Goal: Task Accomplishment & Management: Manage account settings

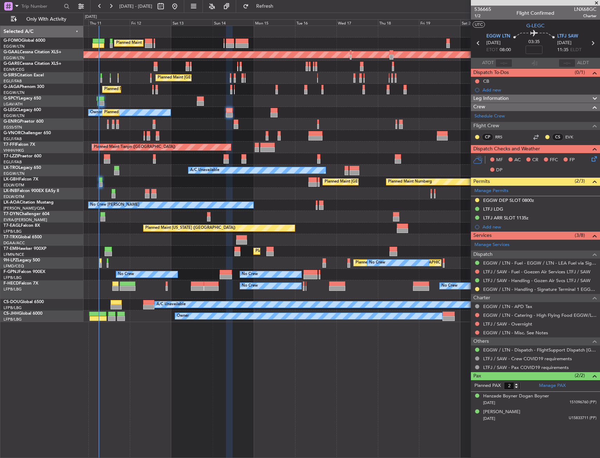
click at [198, 41] on div "Planned Maint [GEOGRAPHIC_DATA] ([GEOGRAPHIC_DATA])" at bounding box center [341, 44] width 516 height 12
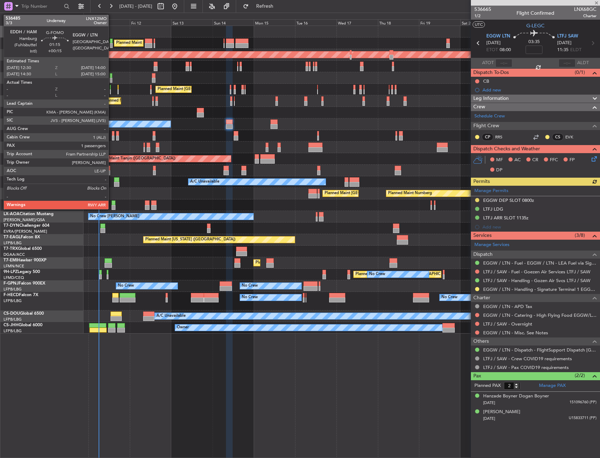
click at [112, 43] on div at bounding box center [111, 45] width 3 height 5
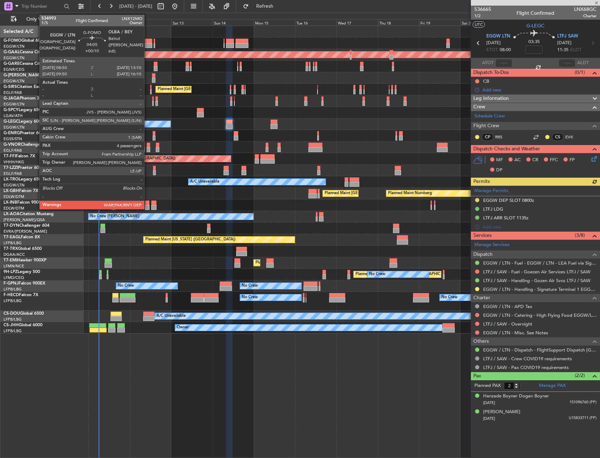
click at [147, 43] on div at bounding box center [149, 41] width 8 height 5
type input "+00:15"
type input "1"
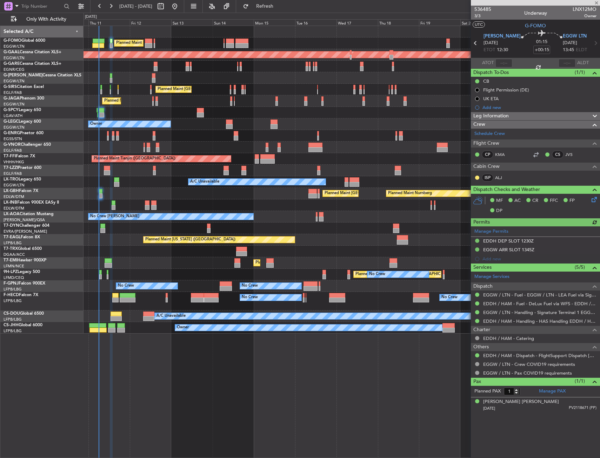
type input "+00:10"
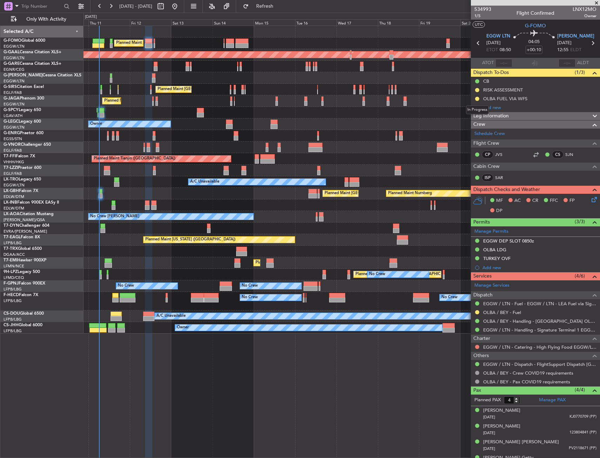
drag, startPoint x: 477, startPoint y: 97, endPoint x: 479, endPoint y: 110, distance: 12.9
click at [477, 97] on button at bounding box center [477, 99] width 4 height 4
click at [484, 128] on span "Completed" at bounding box center [479, 129] width 23 height 7
click at [477, 310] on button at bounding box center [477, 312] width 4 height 4
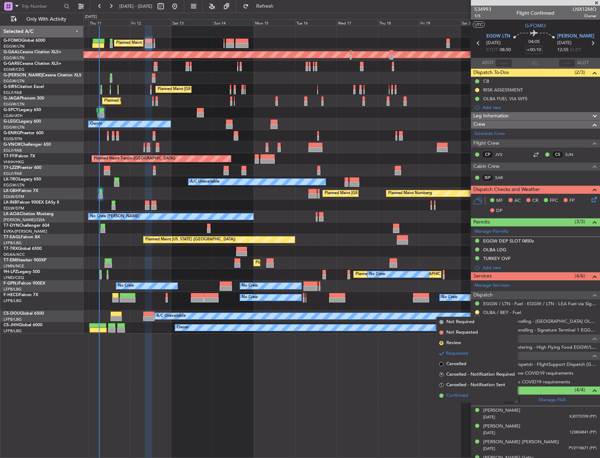
click at [460, 395] on span "Confirmed" at bounding box center [457, 396] width 22 height 7
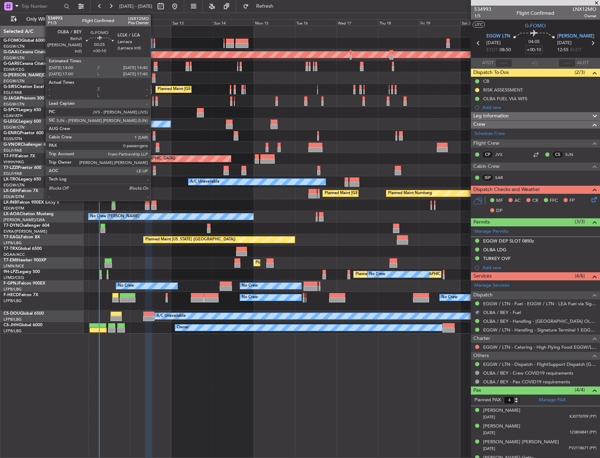
click at [154, 42] on div at bounding box center [154, 41] width 1 height 5
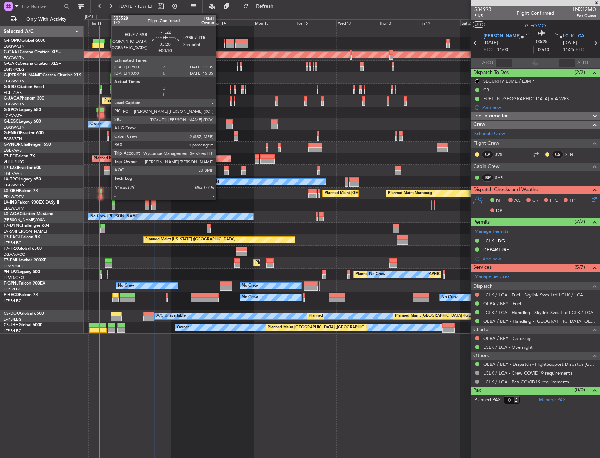
click at [108, 168] on div at bounding box center [107, 168] width 6 height 5
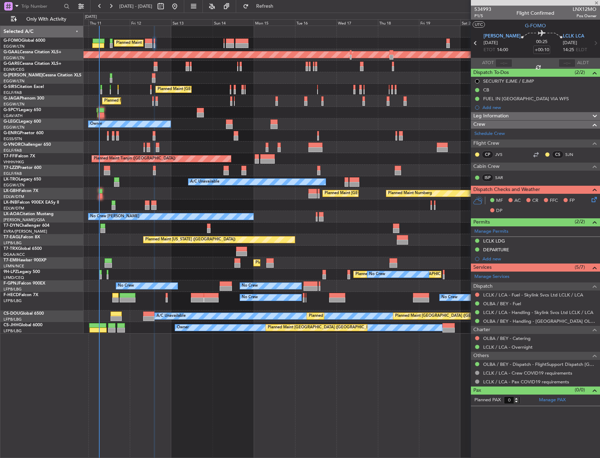
type input "1"
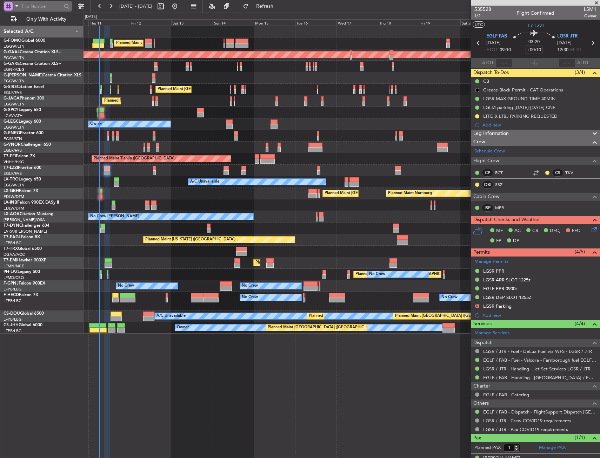
click at [44, 8] on input "text" at bounding box center [41, 6] width 40 height 11
paste input "LEA277D"
type input "LEA277D"
click at [78, 7] on button at bounding box center [80, 6] width 11 height 11
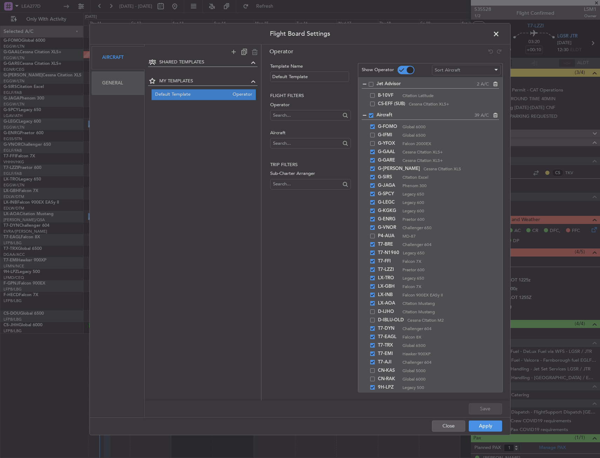
click at [68, 8] on div "Flight Board Settings Aircraft General SHARED TEMPLATES MY TEMPLATES Default Te…" at bounding box center [300, 229] width 600 height 458
click at [500, 32] on span at bounding box center [500, 35] width 0 height 14
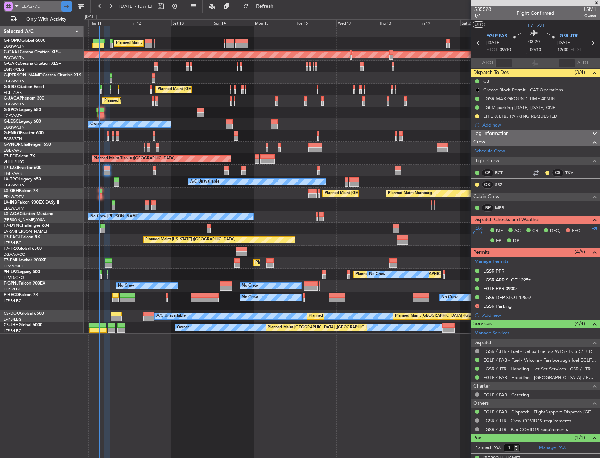
click at [68, 5] on div at bounding box center [66, 6] width 11 height 11
click at [13, 7] on span at bounding box center [17, 5] width 8 height 9
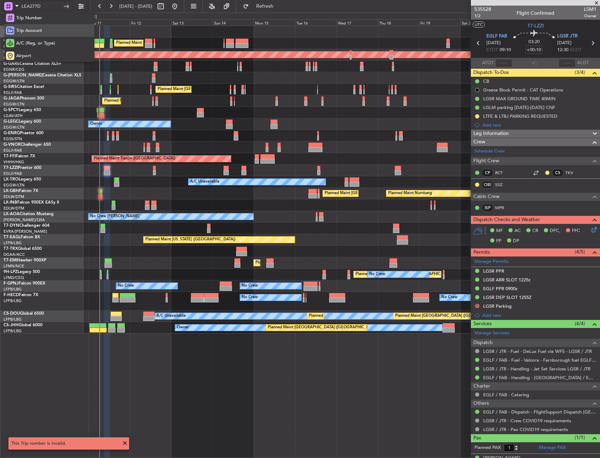
click at [60, 32] on div "Trip Account" at bounding box center [49, 30] width 90 height 13
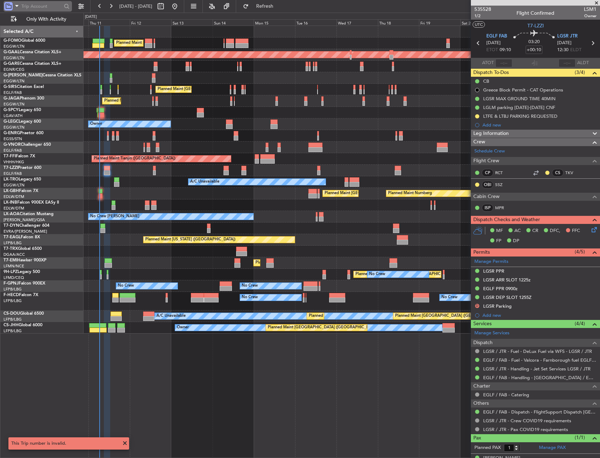
click at [39, 9] on input "text" at bounding box center [41, 6] width 40 height 11
paste input "LEA277D"
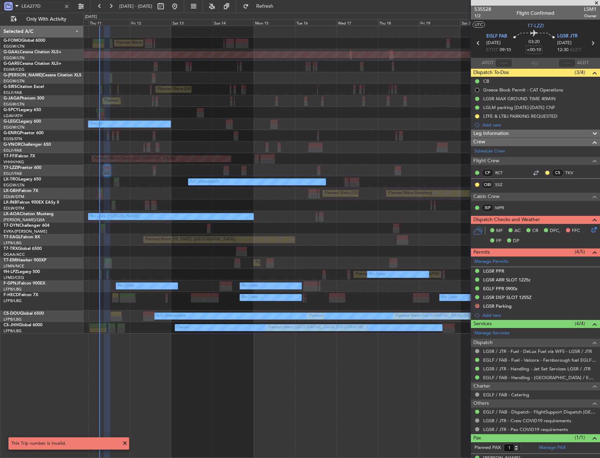
type input "LEA277D"
click at [67, 7] on div at bounding box center [67, 6] width 8 height 8
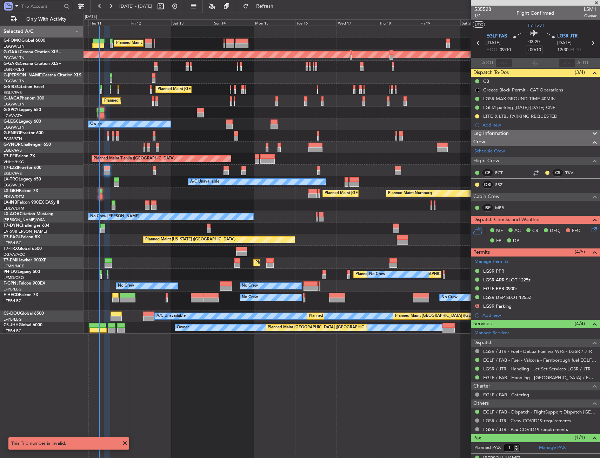
click at [56, 9] on input "text" at bounding box center [41, 6] width 40 height 11
paste input "LEA277D"
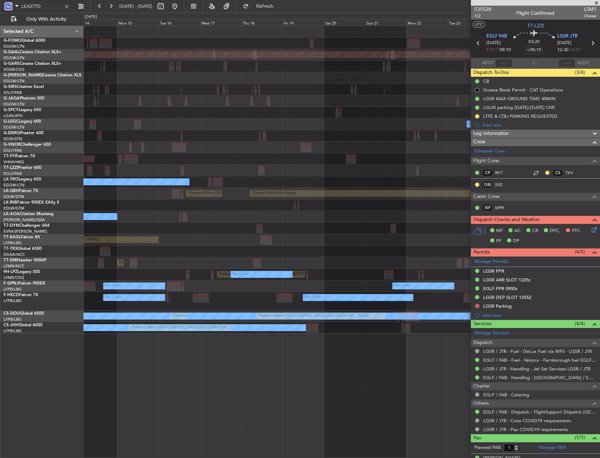
click at [182, 78] on div "Planned Maint London (Luton) Planned Maint Dusseldorf Planned Maint London (Far…" at bounding box center [341, 180] width 516 height 308
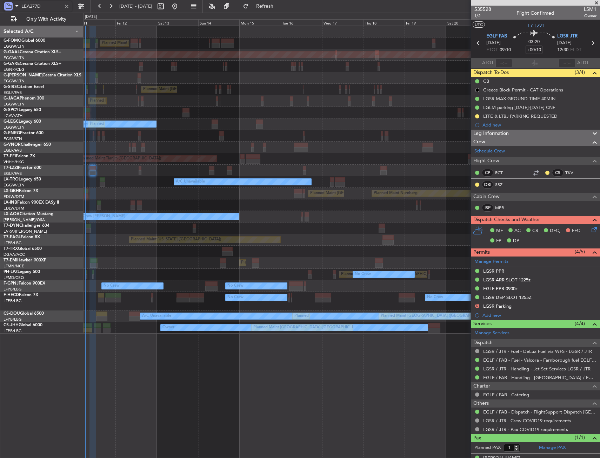
type input "LEA277D"
click at [71, 8] on div "LEA277D" at bounding box center [38, 6] width 68 height 11
click at [68, 6] on div at bounding box center [67, 6] width 8 height 8
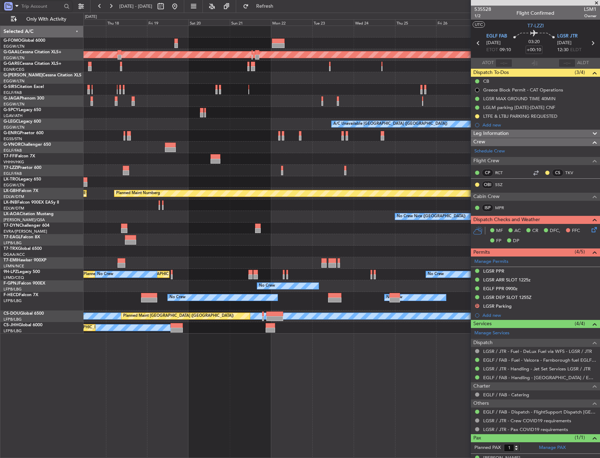
click at [96, 280] on div "Planned Maint Dusseldorf A/C Unavailable London (Luton) Planned Maint Tianjin (…" at bounding box center [341, 180] width 516 height 308
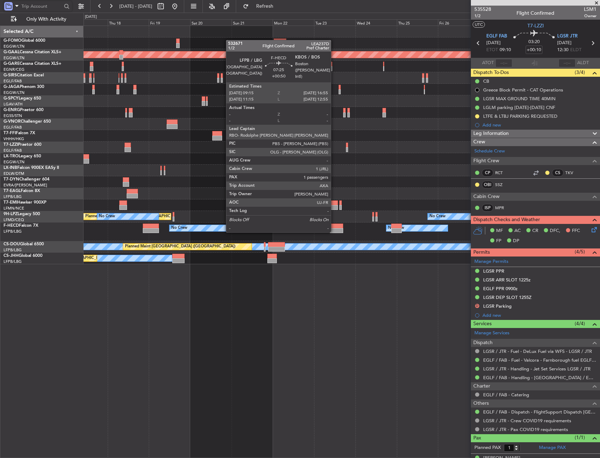
click at [334, 225] on div at bounding box center [336, 226] width 13 height 5
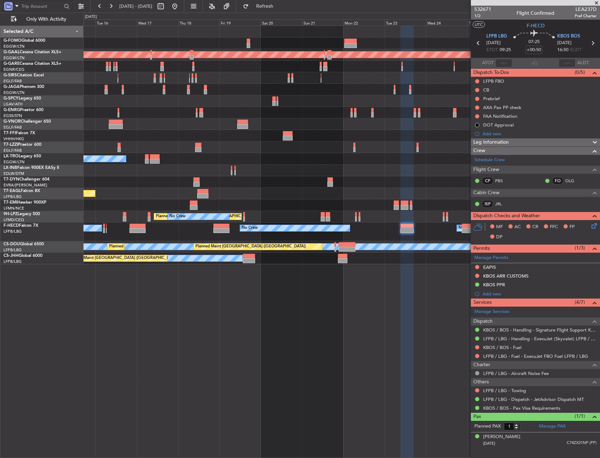
click at [364, 231] on div "No Crew No Crew No Crew" at bounding box center [341, 232] width 516 height 19
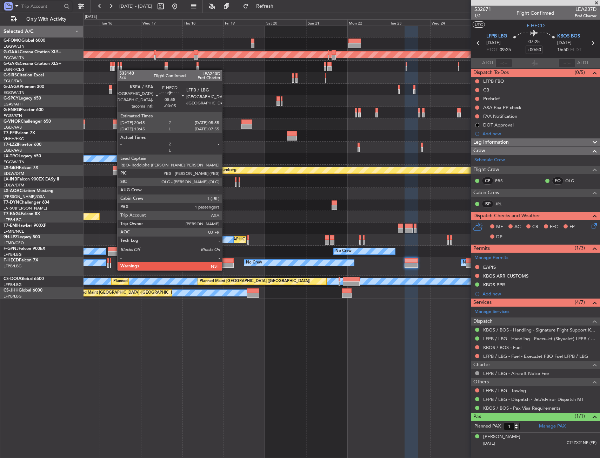
click at [225, 263] on div at bounding box center [225, 265] width 16 height 5
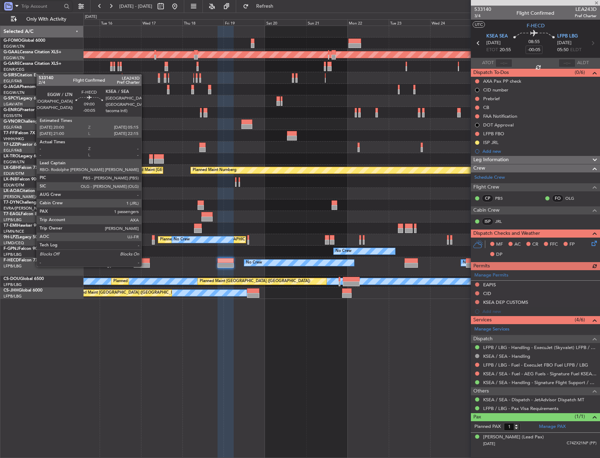
click at [145, 259] on div at bounding box center [142, 261] width 16 height 5
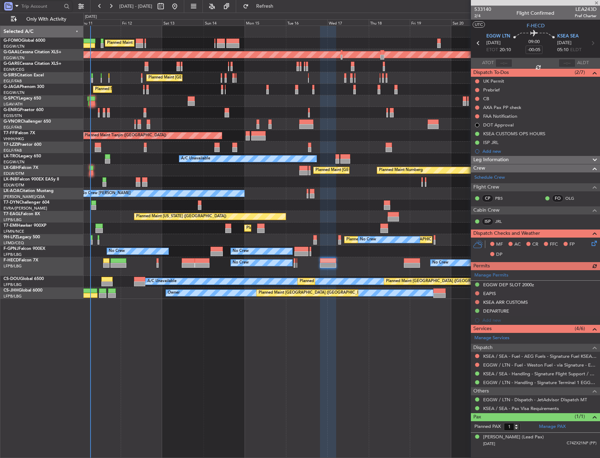
click at [348, 259] on div "No Crew No Crew No Crew Planned Maint Paris (Le Bourget)" at bounding box center [341, 266] width 516 height 19
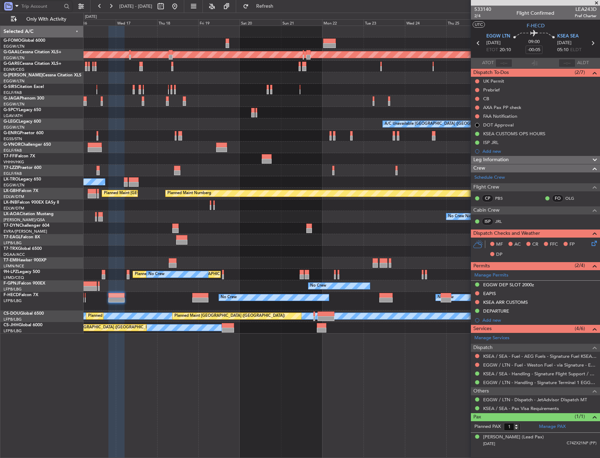
click at [114, 270] on div "Planned Maint St Gallen (Altenrhein) No Crew No Crew" at bounding box center [341, 275] width 516 height 12
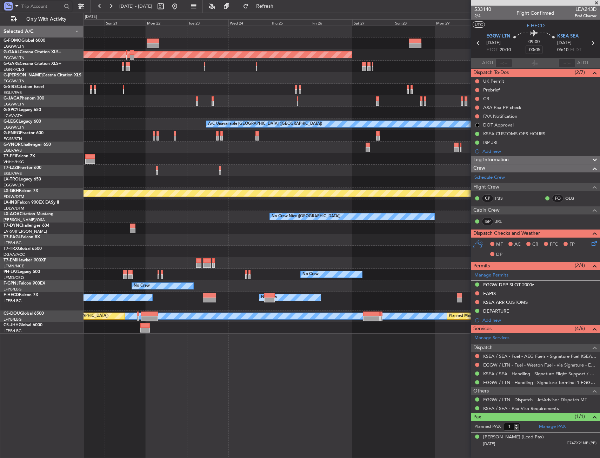
click at [115, 266] on div "Planned Maint Dusseldorf A/C Unavailable London (Luton) Planned Maint Nurnberg …" at bounding box center [341, 180] width 516 height 308
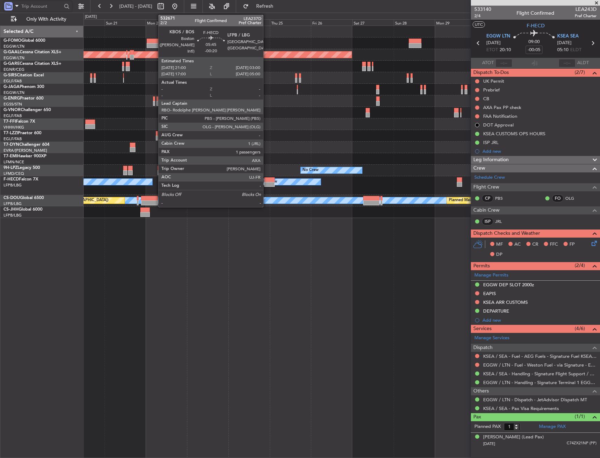
click at [266, 180] on div at bounding box center [269, 180] width 11 height 5
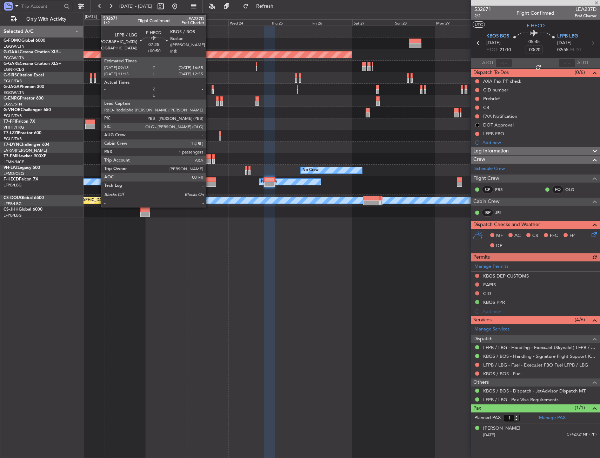
click at [209, 182] on div at bounding box center [209, 184] width 13 height 5
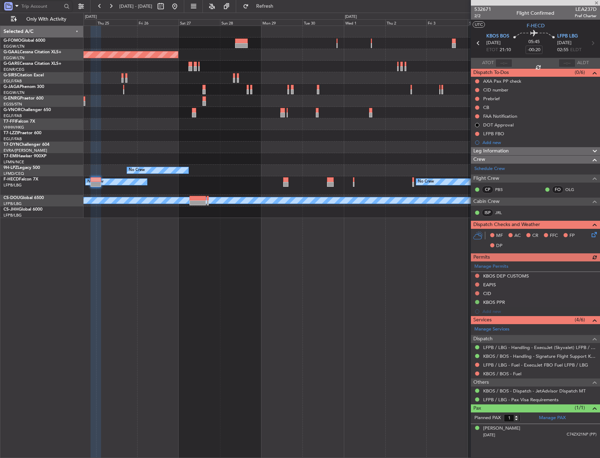
click at [163, 193] on div "No Crew No Crew No Crew" at bounding box center [341, 185] width 516 height 19
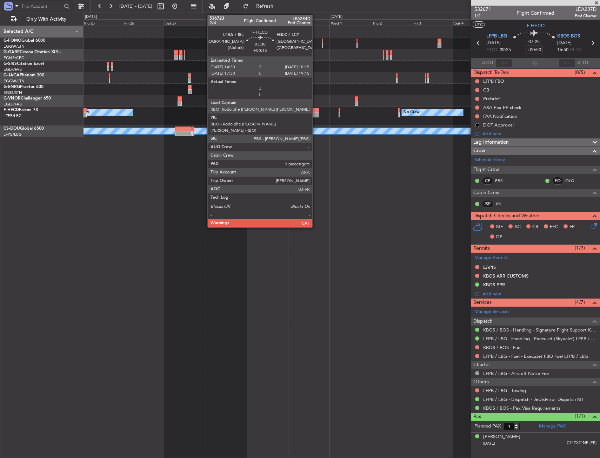
click at [315, 112] on div at bounding box center [316, 110] width 7 height 5
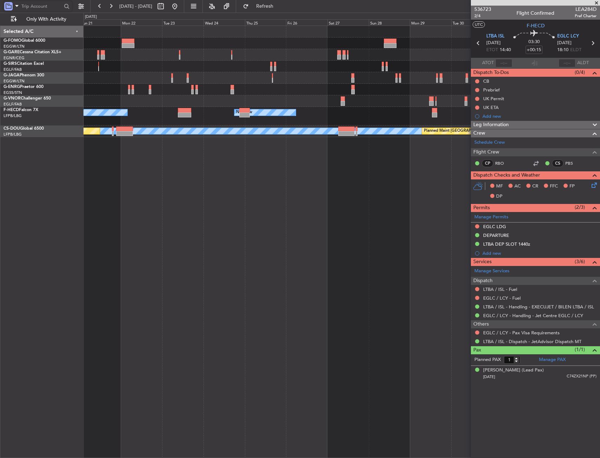
click at [344, 270] on div "No Crew No Crew No Crew A/C Unavailable Planned Maint Paris (Le Bourget) Planne…" at bounding box center [341, 242] width 516 height 433
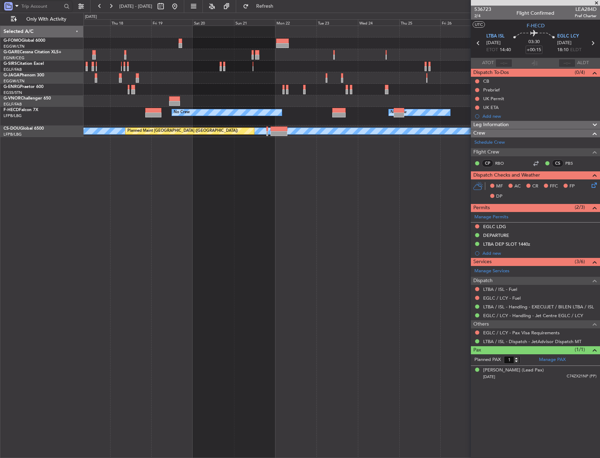
click at [344, 219] on div "No Crew No Crew No Crew No Crew A/C Unavailable Planned Maint Paris (Le Bourget…" at bounding box center [341, 242] width 516 height 433
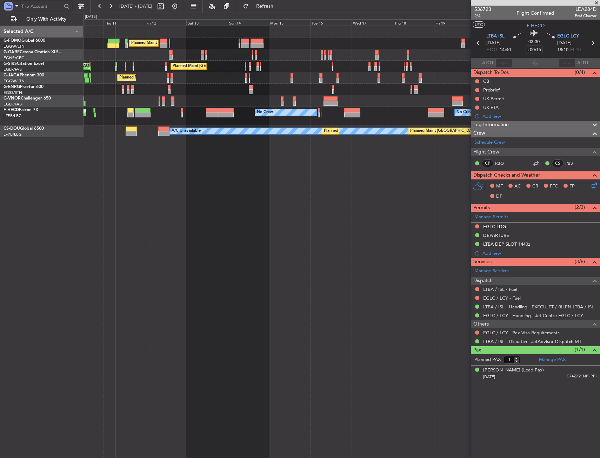
click at [327, 144] on div "Planned Maint London (Luton) Unplanned Maint Chester Planned Maint London (Farn…" at bounding box center [341, 242] width 516 height 433
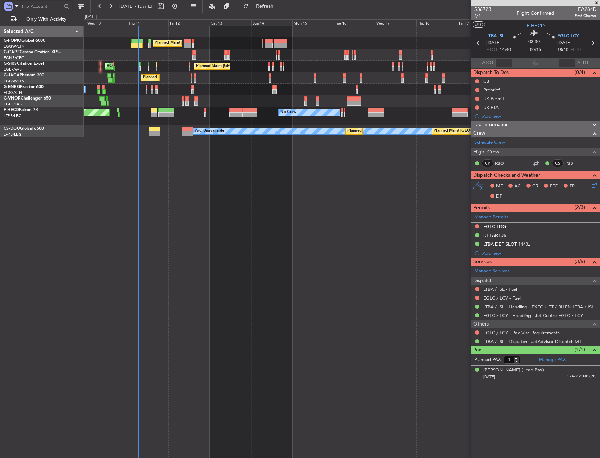
click at [252, 66] on div "Planned Maint London (Luton) Unplanned Maint Chester Planned Maint London (Farn…" at bounding box center [341, 81] width 516 height 111
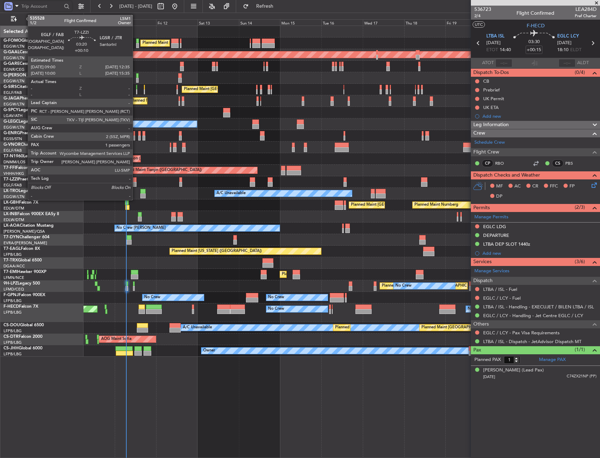
click at [136, 182] on div at bounding box center [133, 180] width 6 height 5
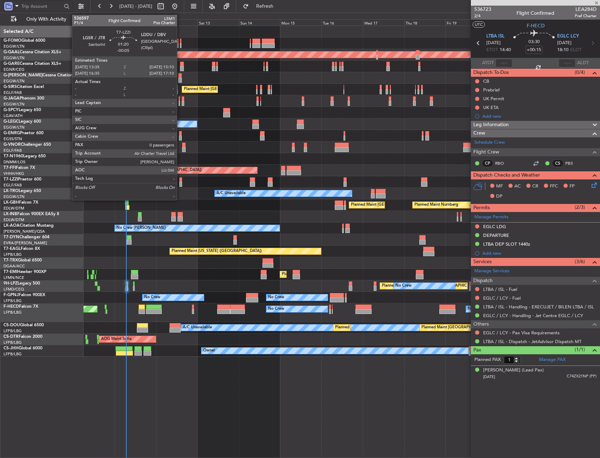
type input "+00:10"
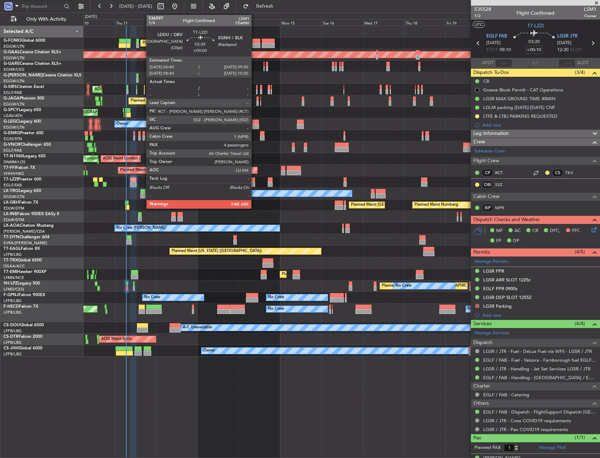
click at [254, 183] on div at bounding box center [252, 184] width 5 height 5
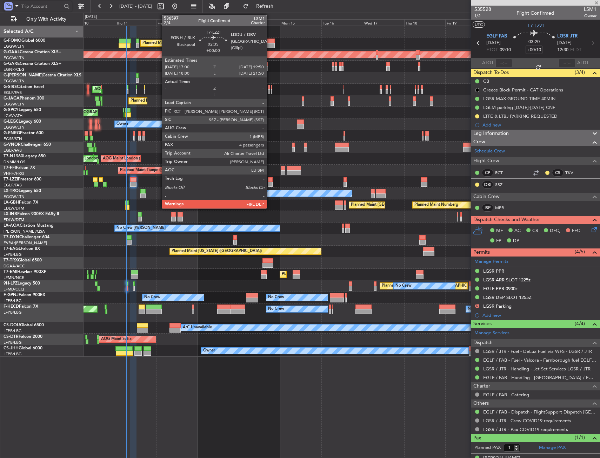
type input "4"
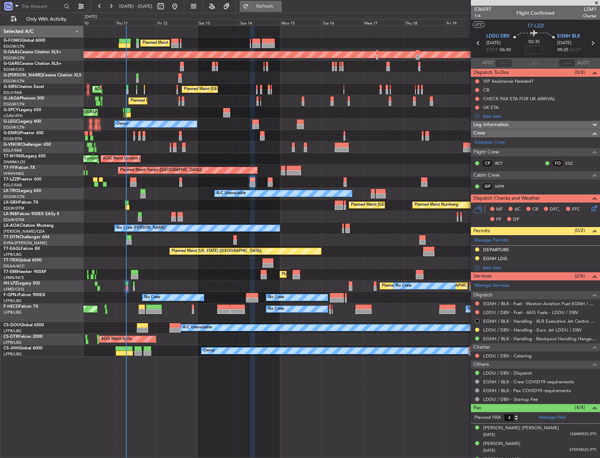
click at [280, 7] on span "Refresh" at bounding box center [264, 6] width 29 height 5
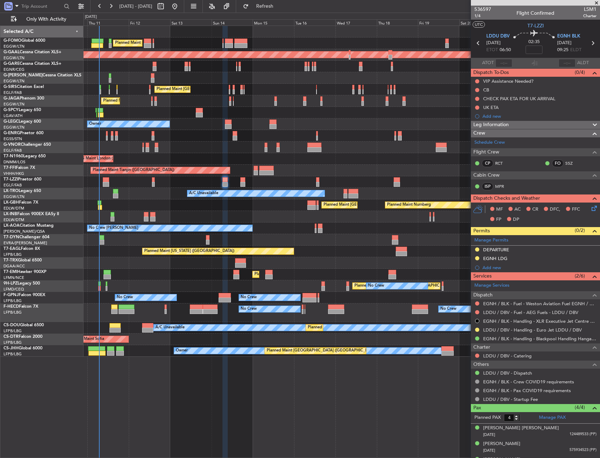
click at [306, 347] on div "Planned Maint London (Luton) Planned Maint Dusseldorf Unplanned Maint Chester P…" at bounding box center [341, 191] width 516 height 331
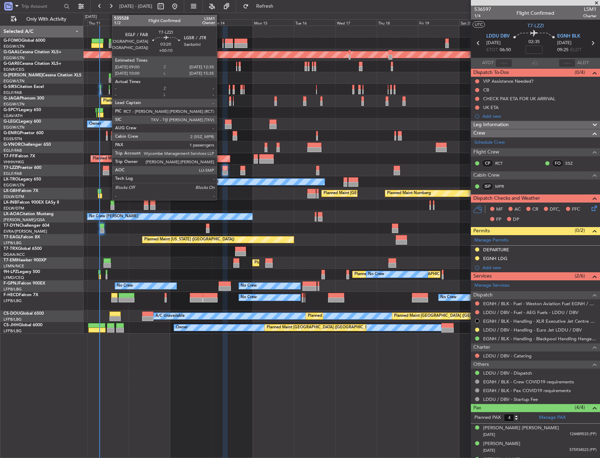
click at [108, 166] on div at bounding box center [106, 168] width 6 height 5
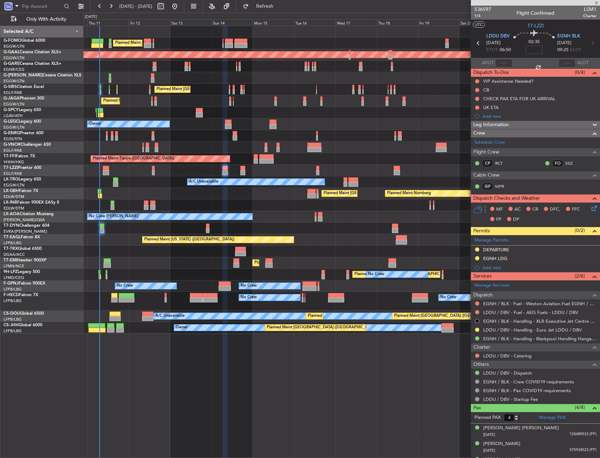
type input "+00:10"
type input "1"
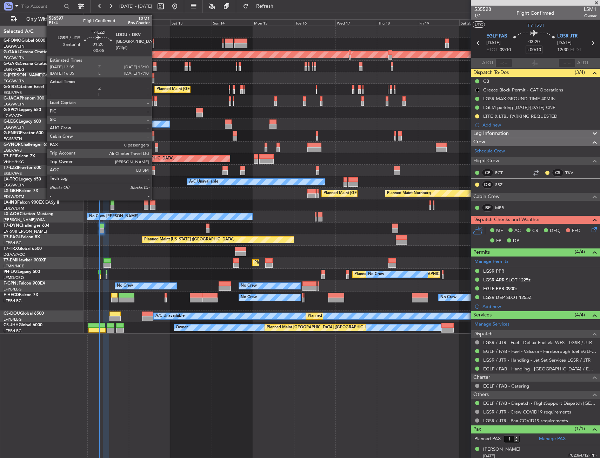
click at [155, 171] on div at bounding box center [153, 172] width 3 height 5
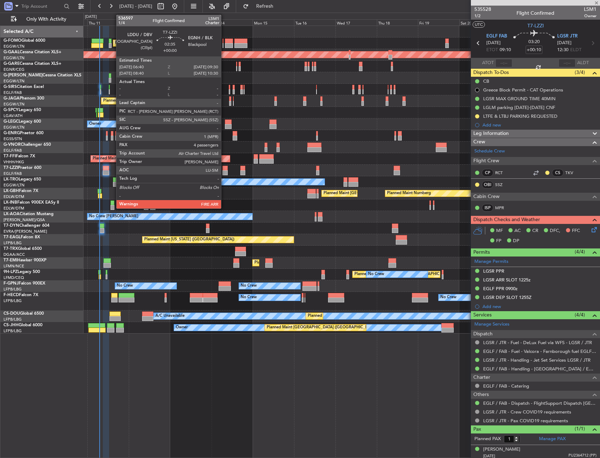
type input "-00:05"
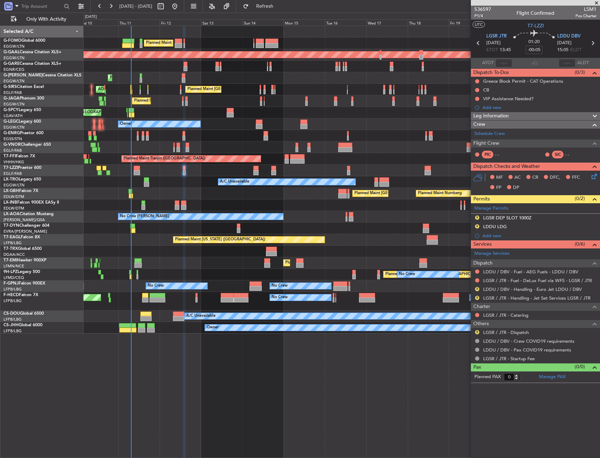
click at [303, 220] on div "No Crew Chester Planned Maint Paris (Le Bourget) No Crew Nice (Côte d'Azur Airp…" at bounding box center [341, 217] width 516 height 12
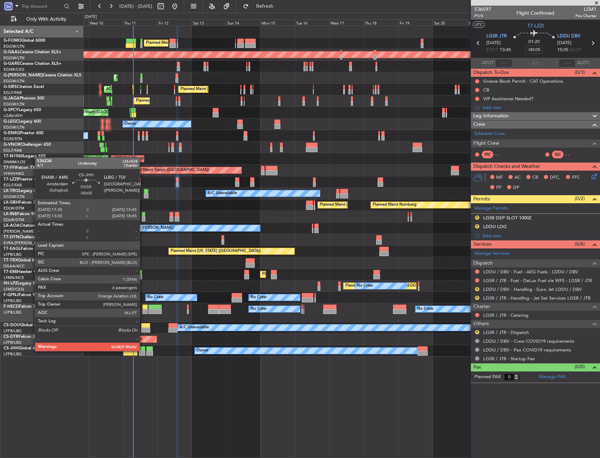
click at [143, 351] on div at bounding box center [142, 349] width 6 height 5
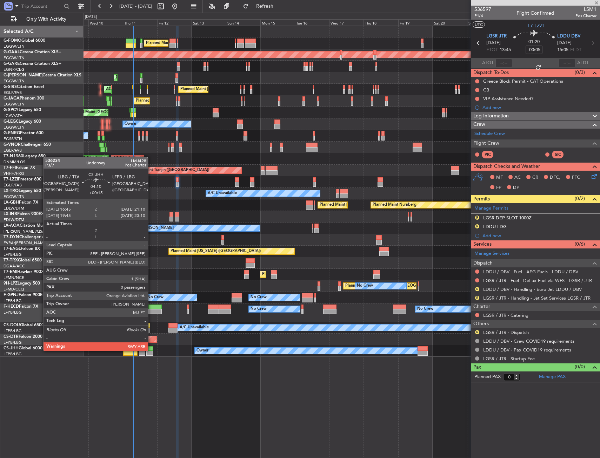
type input "6"
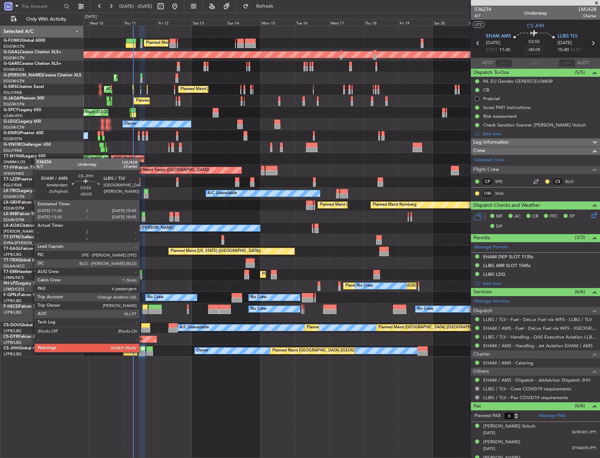
click at [142, 351] on div at bounding box center [142, 353] width 6 height 5
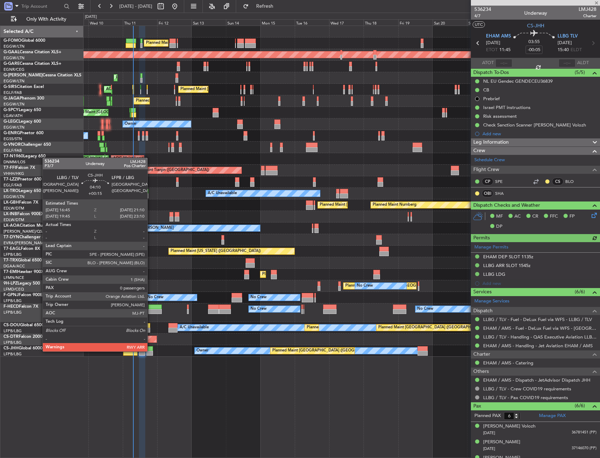
click at [150, 351] on div at bounding box center [149, 353] width 7 height 5
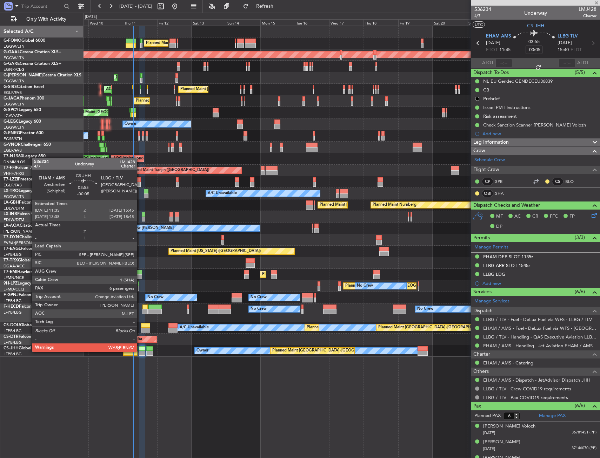
type input "+00:15"
type input "0"
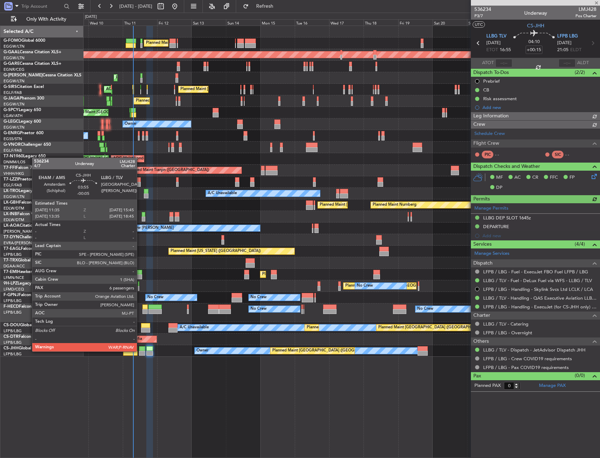
click at [140, 351] on div at bounding box center [142, 353] width 6 height 5
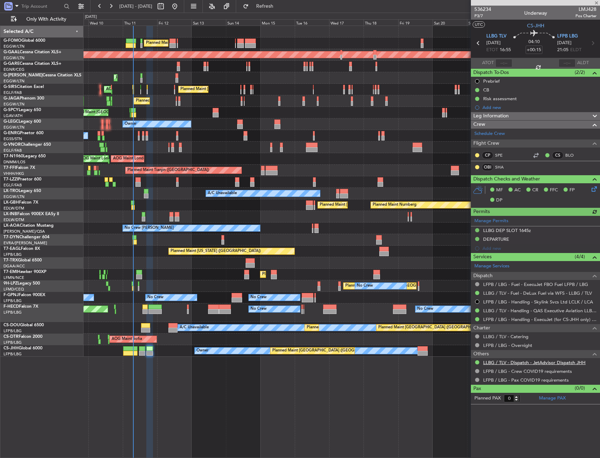
type input "-00:05"
type input "6"
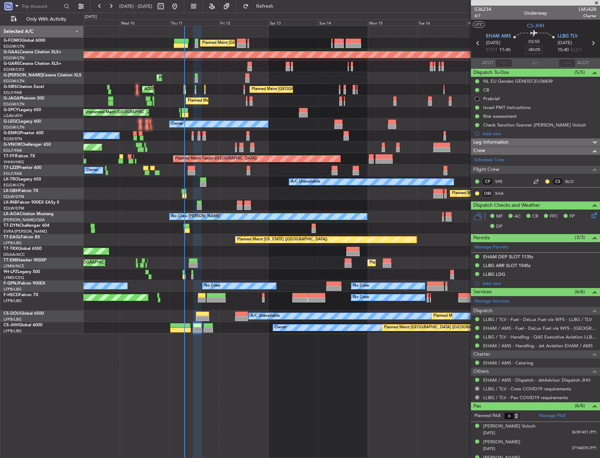
click at [262, 371] on div "Planned Maint London (Luton) Planned Maint Dusseldorf Unplanned Maint Chester P…" at bounding box center [341, 242] width 516 height 433
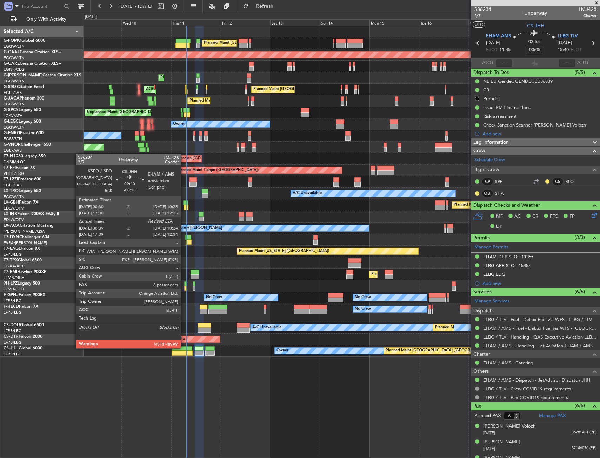
click at [184, 348] on div at bounding box center [182, 349] width 21 height 5
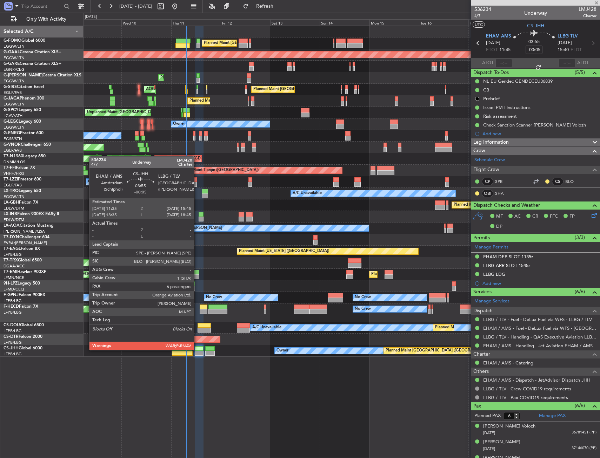
type input "-00:15"
type input "00:49"
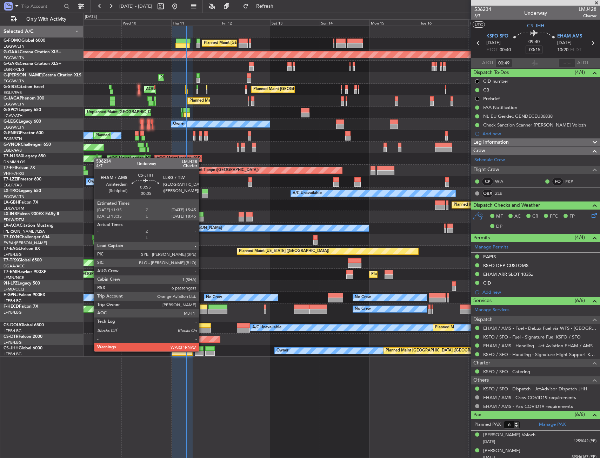
click at [201, 351] on div at bounding box center [199, 353] width 9 height 5
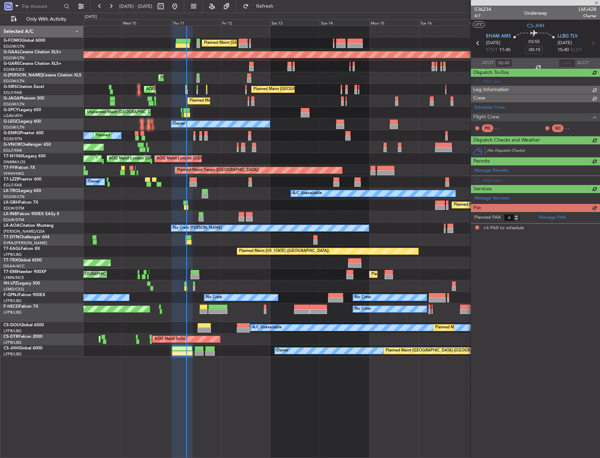
type input "-00:05"
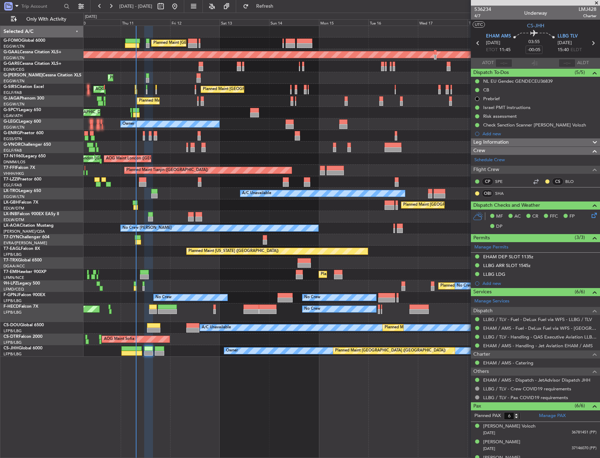
click at [182, 196] on div "A/C Unavailable" at bounding box center [341, 194] width 516 height 12
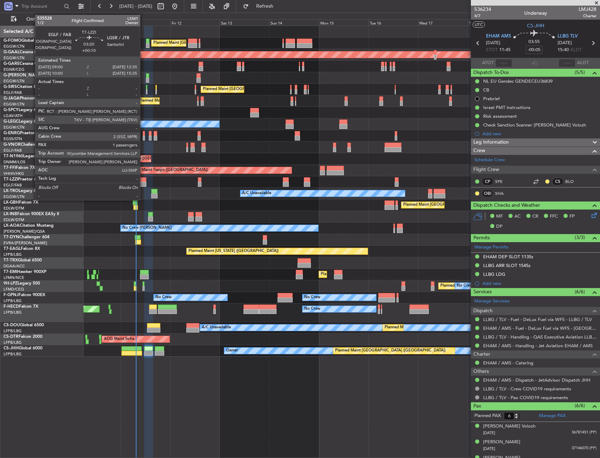
click at [143, 179] on div at bounding box center [143, 180] width 8 height 5
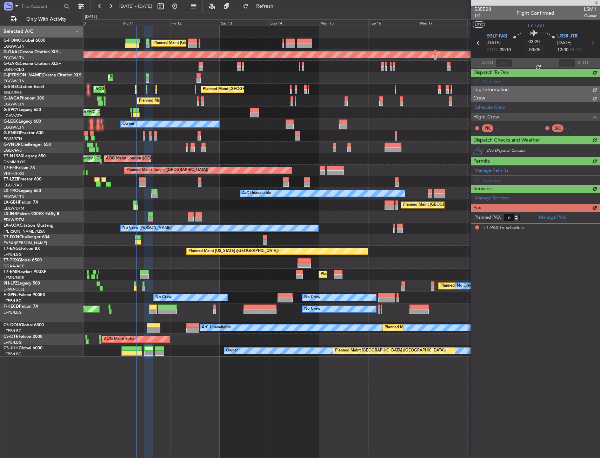
type input "+00:10"
type input "1"
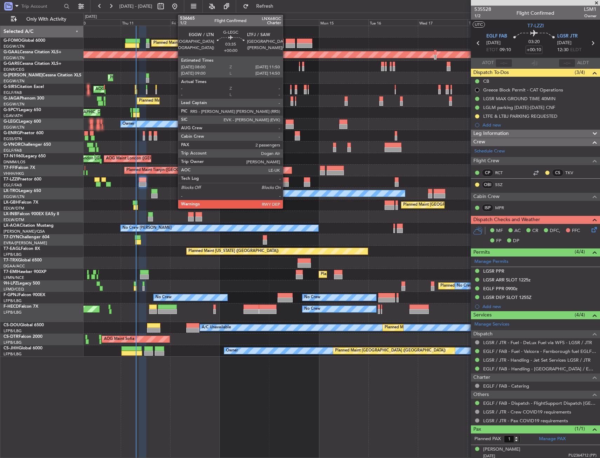
click at [286, 122] on div at bounding box center [290, 122] width 8 height 5
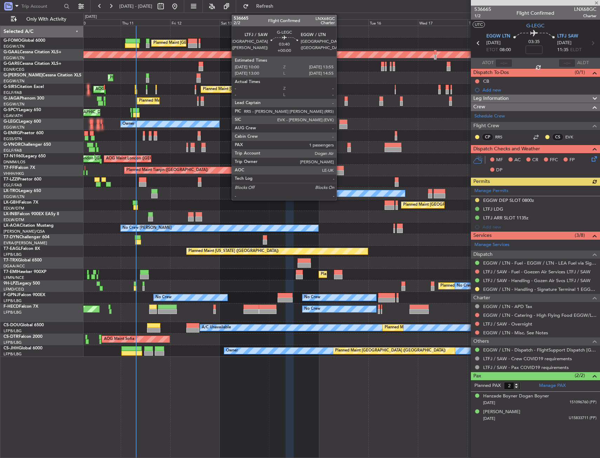
click at [340, 122] on div at bounding box center [343, 122] width 8 height 5
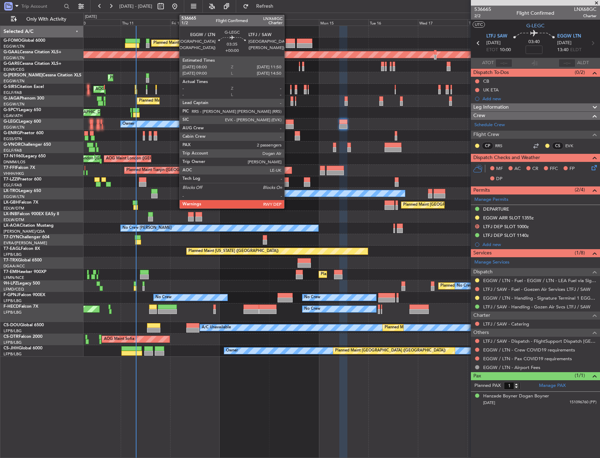
click at [286, 123] on div at bounding box center [290, 122] width 8 height 5
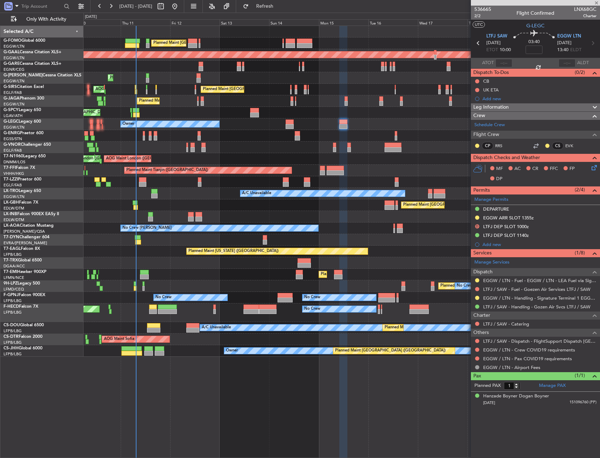
type input "2"
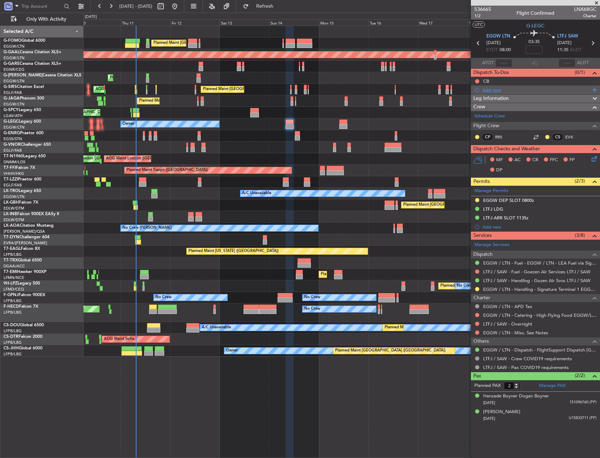
click at [495, 93] on div "Add new" at bounding box center [535, 90] width 129 height 9
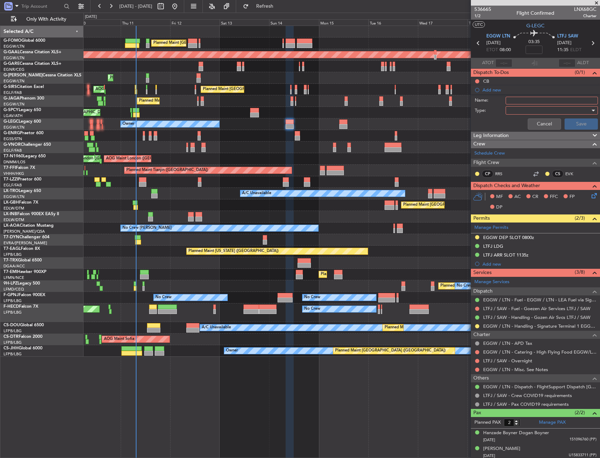
click at [512, 101] on input "Name:" at bounding box center [551, 101] width 92 height 8
type input "LTBA BACKUP"
click at [564, 108] on div at bounding box center [549, 110] width 82 height 11
click at [522, 121] on span "Generic" at bounding box center [548, 125] width 82 height 11
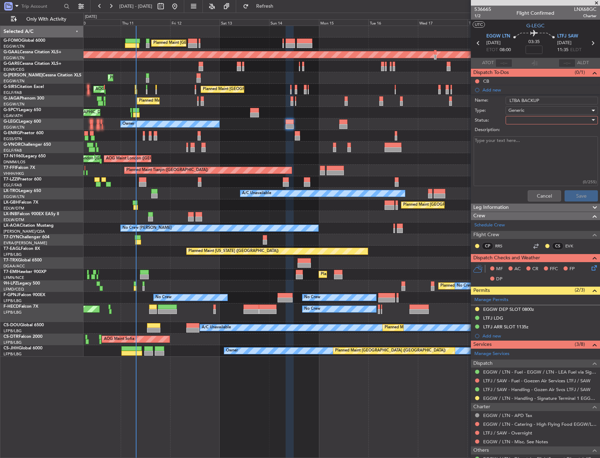
click at [522, 118] on div at bounding box center [549, 120] width 82 height 11
click at [534, 152] on span "Completed" at bounding box center [548, 155] width 82 height 11
click at [577, 192] on button "Save" at bounding box center [580, 195] width 33 height 11
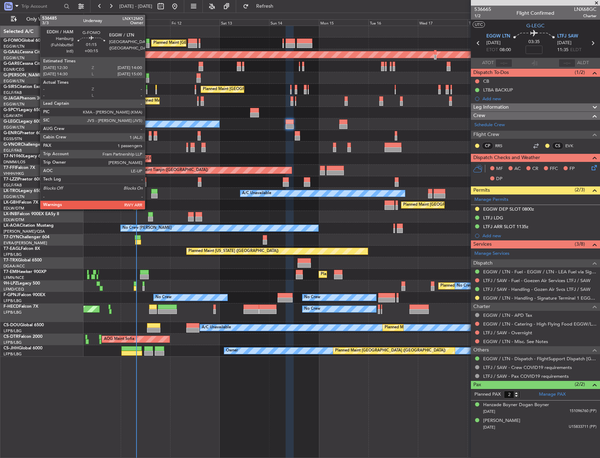
click at [148, 40] on div at bounding box center [147, 41] width 3 height 5
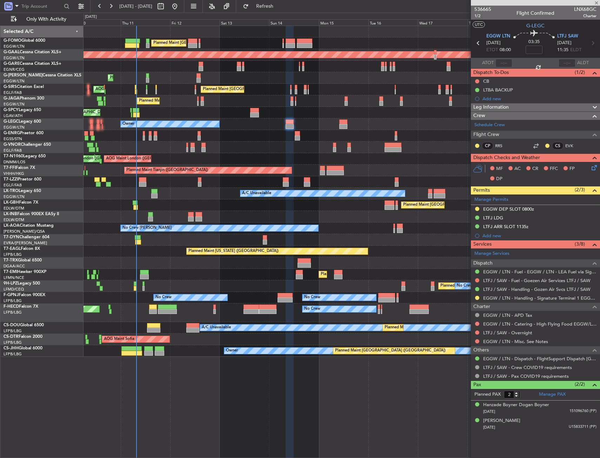
type input "+00:15"
type input "1"
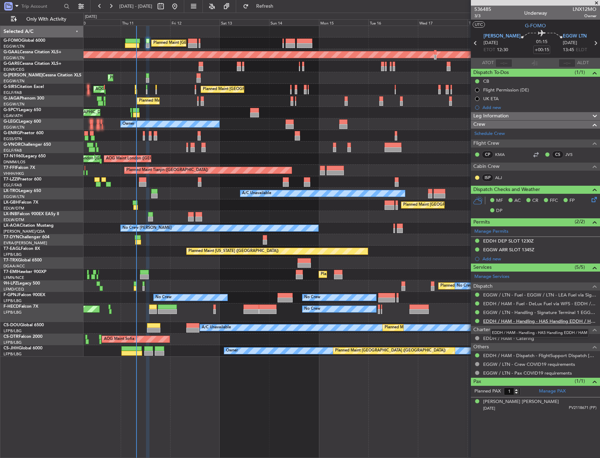
click at [520, 322] on link "EDDH / HAM - Handling - HAS Handling EDDH / HAM" at bounding box center [539, 322] width 113 height 6
click at [501, 156] on link "KMA" at bounding box center [503, 155] width 16 height 6
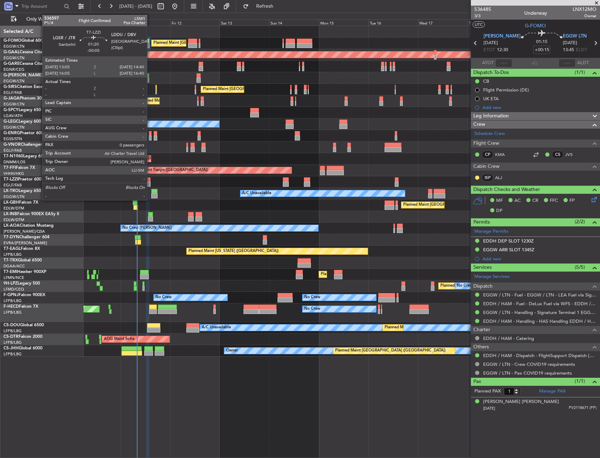
click at [150, 178] on div at bounding box center [149, 180] width 4 height 5
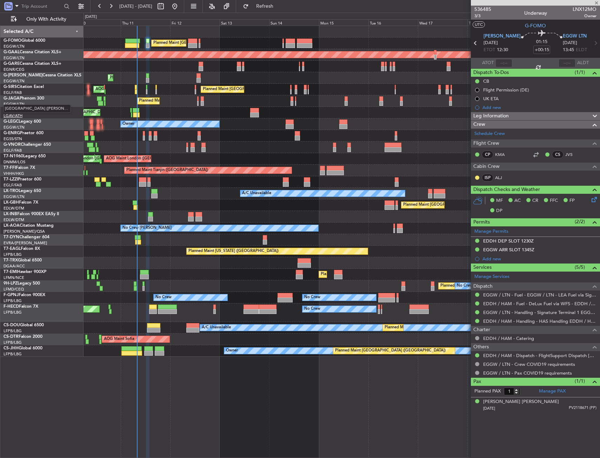
type input "-00:05"
type input "0"
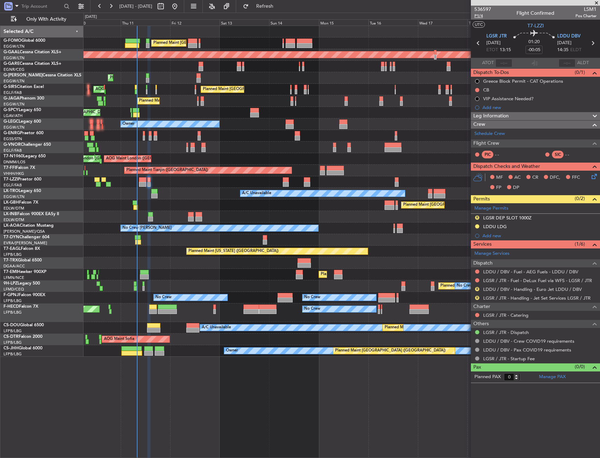
click at [484, 14] on span "P1/4" at bounding box center [482, 16] width 17 height 6
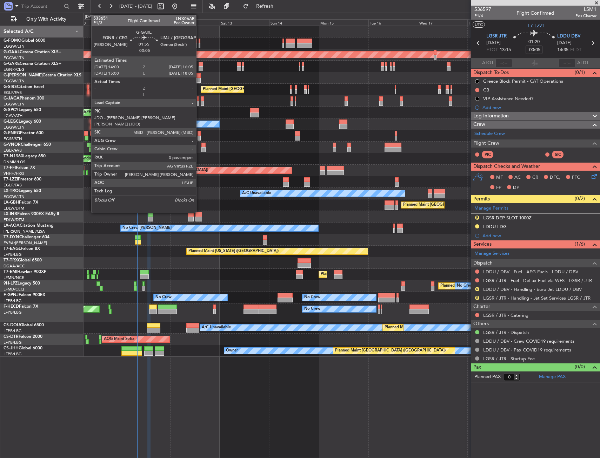
click at [199, 64] on div at bounding box center [201, 64] width 5 height 5
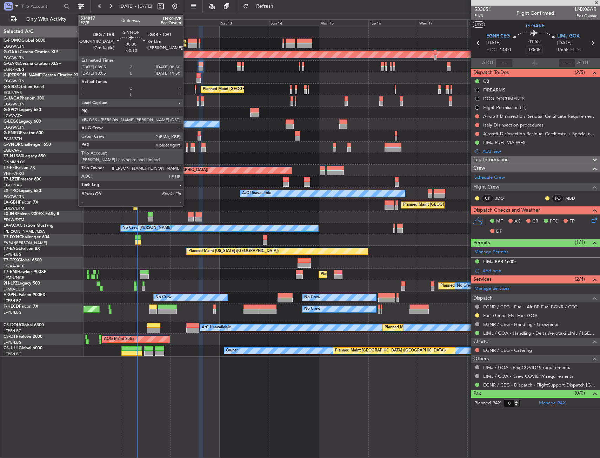
click at [186, 146] on div at bounding box center [187, 145] width 2 height 5
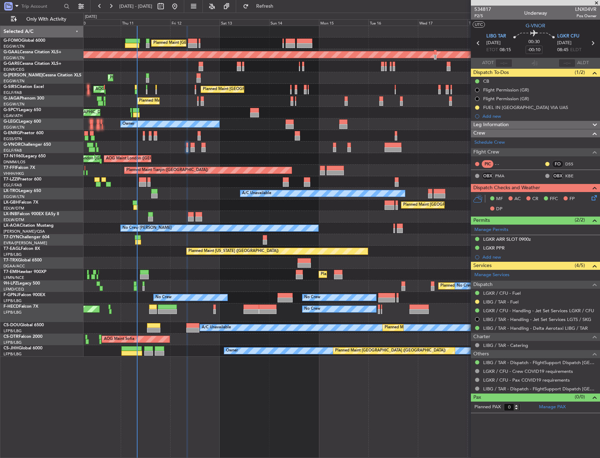
drag, startPoint x: 477, startPoint y: 105, endPoint x: 478, endPoint y: 111, distance: 6.1
click at [477, 106] on button at bounding box center [477, 108] width 4 height 4
click at [481, 138] on span "Completed" at bounding box center [479, 138] width 23 height 7
click at [477, 303] on button at bounding box center [477, 302] width 4 height 4
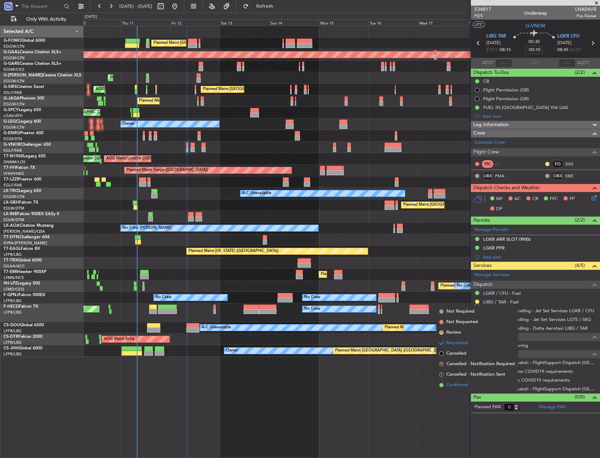
click at [462, 387] on span "Confirmed" at bounding box center [457, 385] width 22 height 7
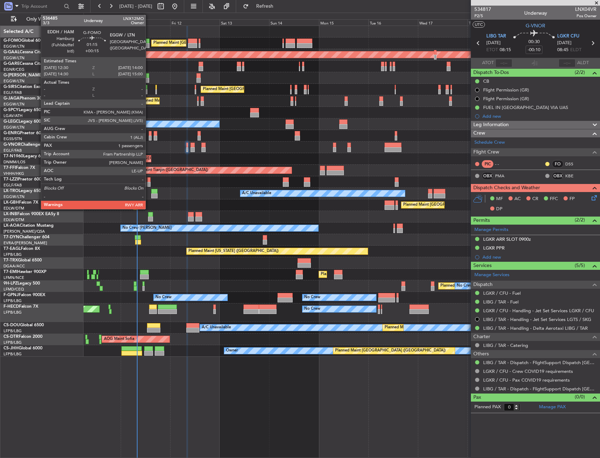
click at [149, 43] on div at bounding box center [147, 41] width 3 height 5
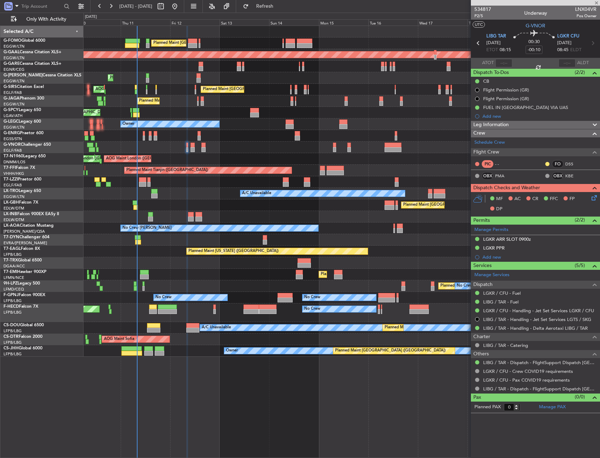
type input "+00:15"
type input "1"
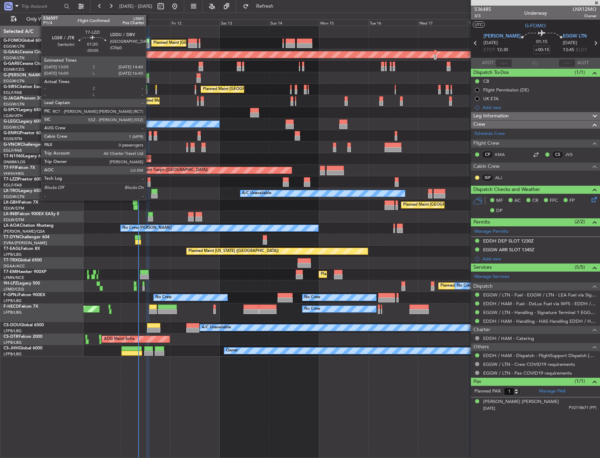
click at [149, 178] on div at bounding box center [149, 180] width 4 height 5
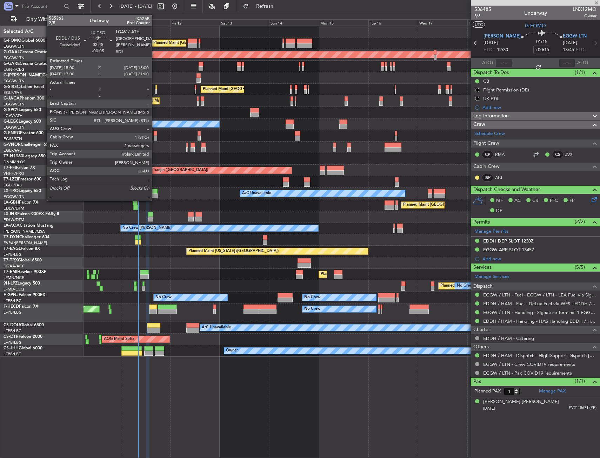
type input "-00:05"
type input "0"
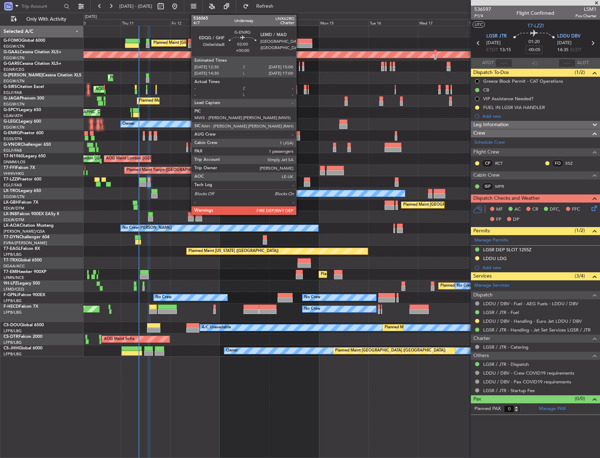
click at [299, 135] on div at bounding box center [297, 133] width 5 height 5
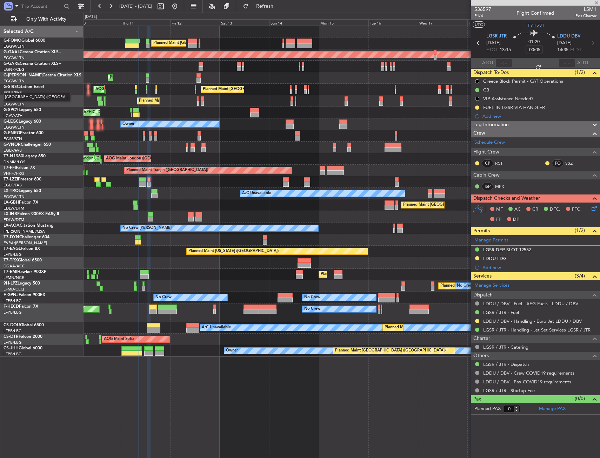
type input "1"
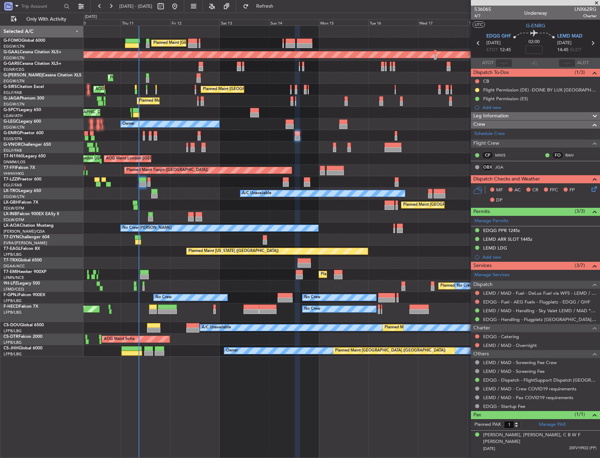
drag, startPoint x: 574, startPoint y: 9, endPoint x: 595, endPoint y: 8, distance: 21.1
click at [596, 8] on div "536065 4/7 Underway LNX62RG Charter" at bounding box center [535, 13] width 129 height 14
drag, startPoint x: 595, startPoint y: 8, endPoint x: 570, endPoint y: 11, distance: 25.1
click at [569, 15] on div "536065 4/7 Underway LNX62RG Charter" at bounding box center [535, 13] width 129 height 14
drag, startPoint x: 574, startPoint y: 9, endPoint x: 596, endPoint y: 9, distance: 21.4
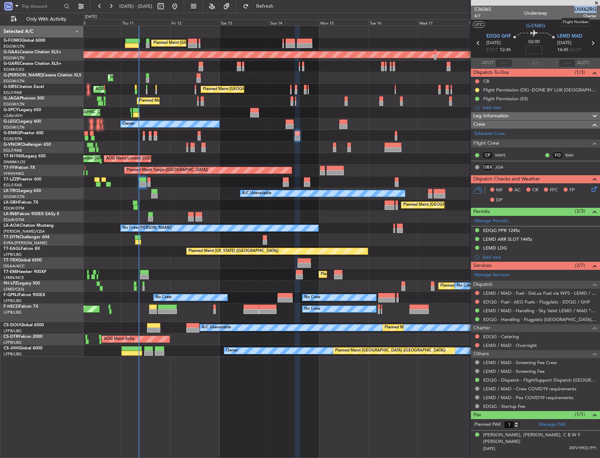
click at [596, 9] on span "LNX62RG" at bounding box center [585, 9] width 22 height 7
copy span "LNX62RG"
click at [498, 166] on div "[PERSON_NAME] [PERSON_NAME] (MWS)" at bounding box center [515, 167] width 80 height 9
click at [497, 170] on mat-tooltip-component "[PERSON_NAME]" at bounding box center [505, 179] width 45 height 19
click at [499, 169] on link "JGA" at bounding box center [503, 167] width 16 height 6
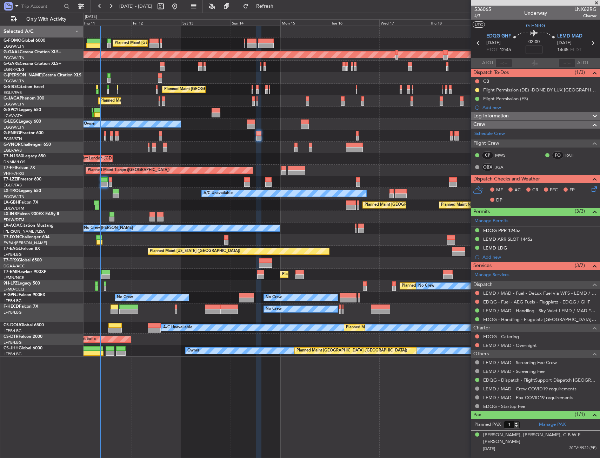
click at [170, 71] on div "Unplanned Maint [PERSON_NAME]" at bounding box center [341, 67] width 516 height 12
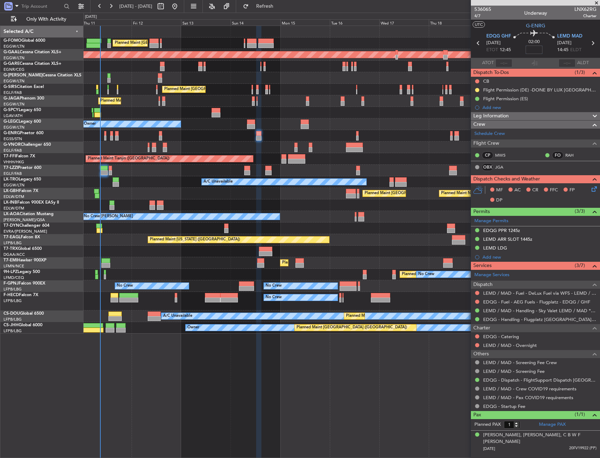
click at [530, 49] on input at bounding box center [533, 50] width 17 height 8
click at [555, 46] on div "02:00 15" at bounding box center [534, 43] width 46 height 26
type input "+00:15"
drag, startPoint x: 537, startPoint y: 112, endPoint x: 534, endPoint y: 115, distance: 4.6
click at [536, 112] on div "Leg Information" at bounding box center [535, 116] width 129 height 8
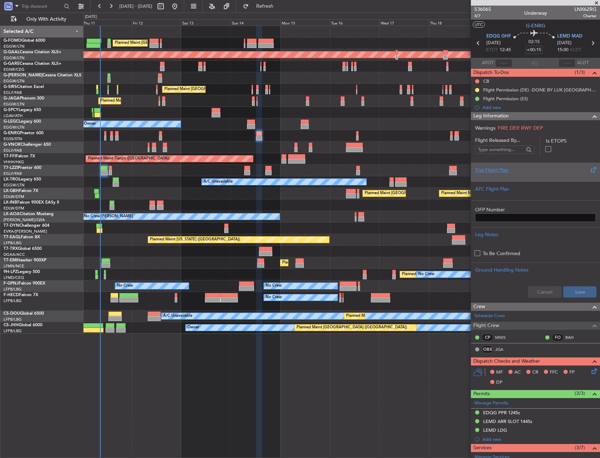
click at [492, 178] on div "Trial Flight Plan" at bounding box center [535, 172] width 129 height 19
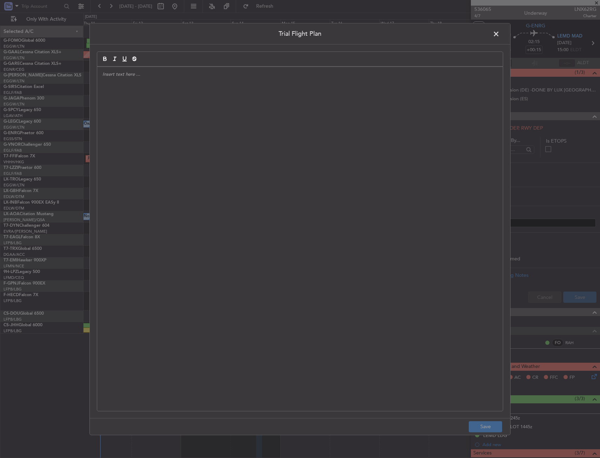
click at [342, 146] on div at bounding box center [300, 239] width 406 height 344
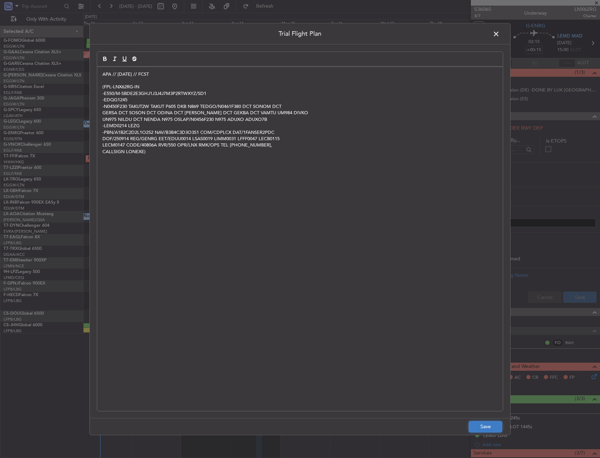
click at [497, 429] on button "Save" at bounding box center [485, 427] width 33 height 11
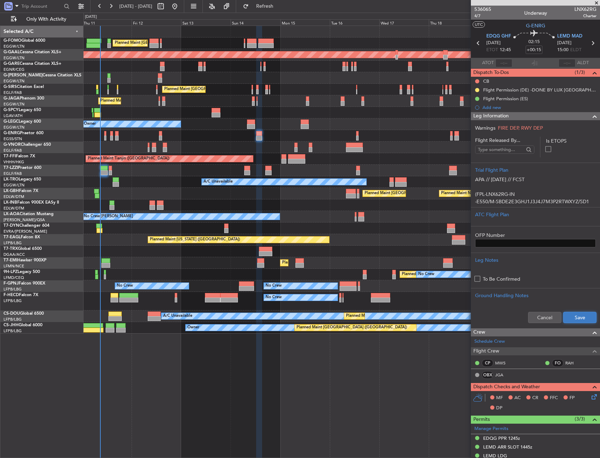
click at [570, 321] on button "Save" at bounding box center [579, 317] width 33 height 11
click at [507, 116] on span "Leg Information" at bounding box center [490, 116] width 35 height 8
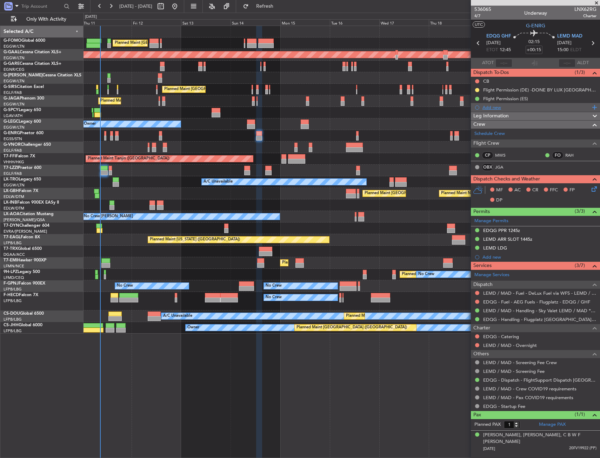
click at [493, 107] on div "Add new" at bounding box center [536, 108] width 108 height 6
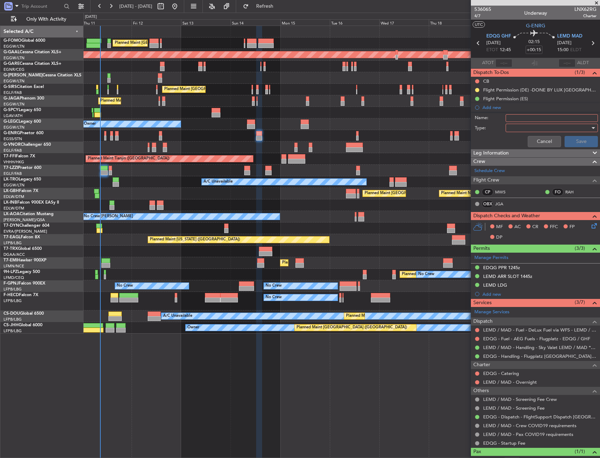
click at [517, 117] on input "Name:" at bounding box center [551, 118] width 92 height 8
type input "Prebrief"
click at [515, 130] on div at bounding box center [549, 128] width 82 height 11
click at [528, 141] on span "Generic" at bounding box center [548, 142] width 82 height 11
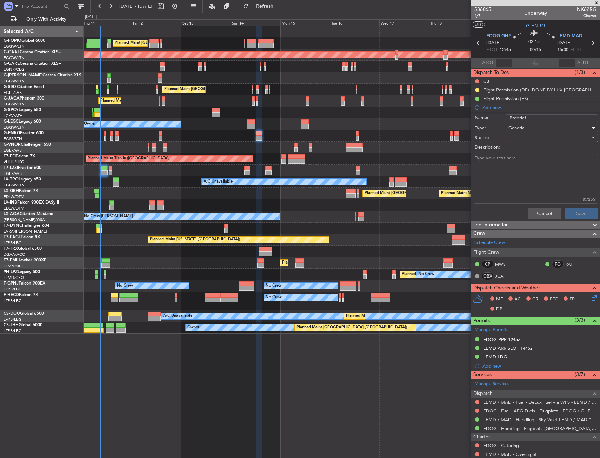
click at [520, 140] on div at bounding box center [549, 138] width 82 height 11
click at [544, 166] on span "In Progress" at bounding box center [548, 162] width 82 height 11
click at [580, 216] on button "Save" at bounding box center [580, 213] width 33 height 11
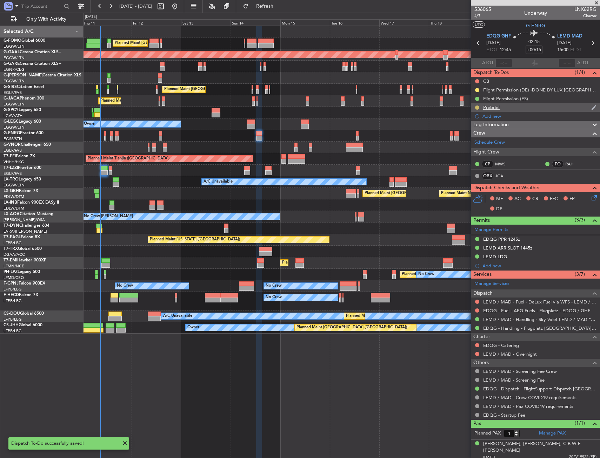
click at [478, 107] on button at bounding box center [477, 108] width 4 height 4
click at [536, 124] on div "Leg Information" at bounding box center [535, 125] width 129 height 8
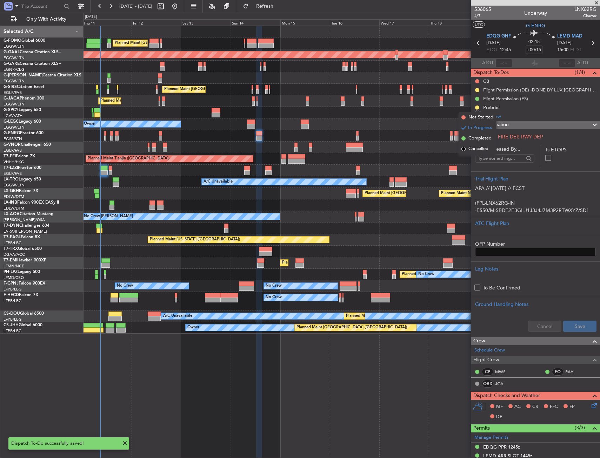
click at [536, 124] on div "Leg Information" at bounding box center [535, 125] width 129 height 8
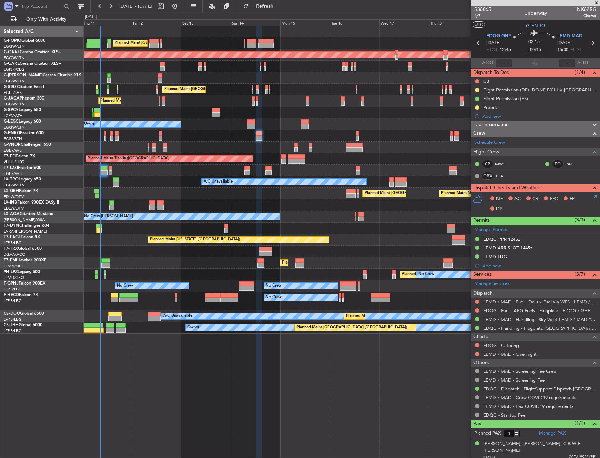
click at [478, 17] on span "4/7" at bounding box center [482, 16] width 17 height 6
click at [477, 80] on button at bounding box center [477, 81] width 4 height 4
click at [480, 115] on li "Completed" at bounding box center [477, 112] width 37 height 11
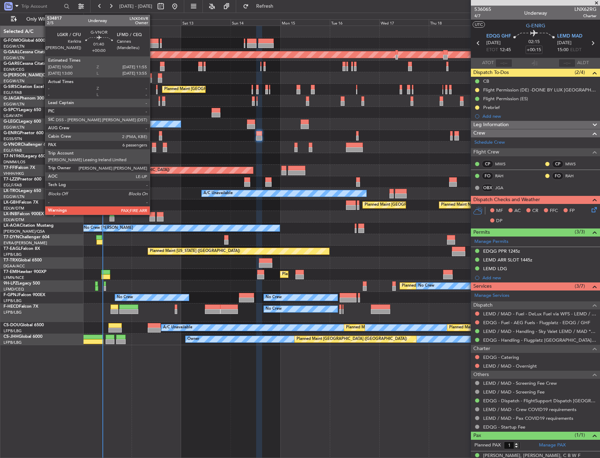
click at [153, 146] on div at bounding box center [154, 145] width 4 height 5
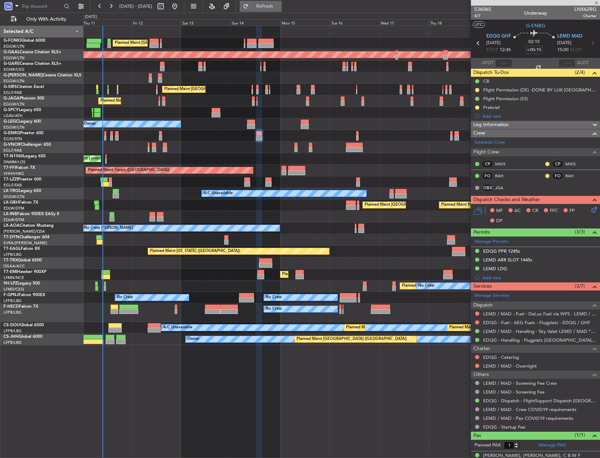
click at [280, 7] on span "Refresh" at bounding box center [264, 6] width 29 height 5
type input "6"
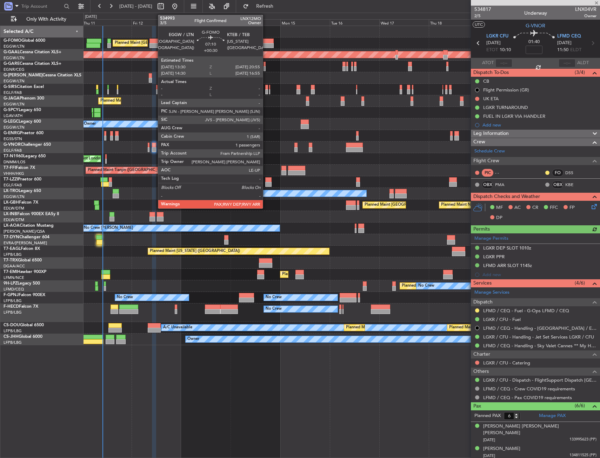
type input "+00:15"
type input "1"
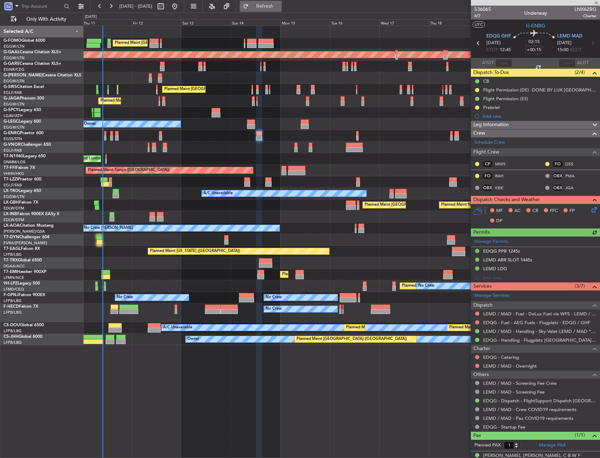
click at [280, 4] on span "Refresh" at bounding box center [264, 6] width 29 height 5
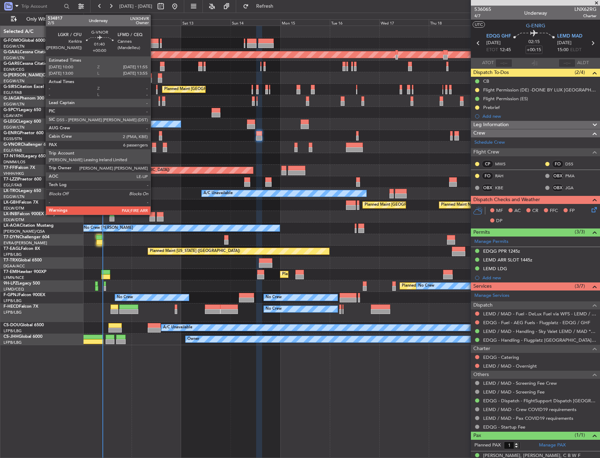
click at [154, 145] on div at bounding box center [154, 145] width 4 height 5
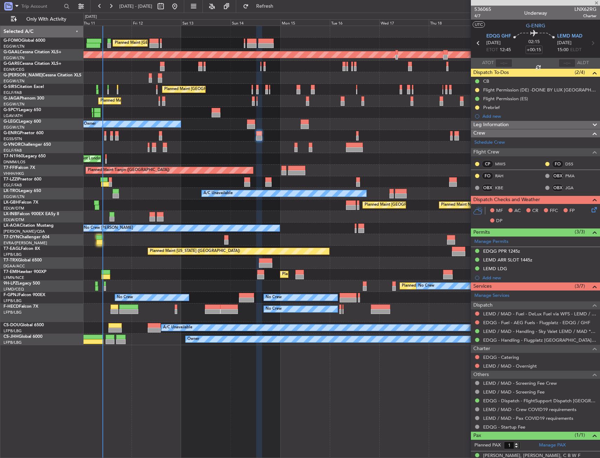
type input "6"
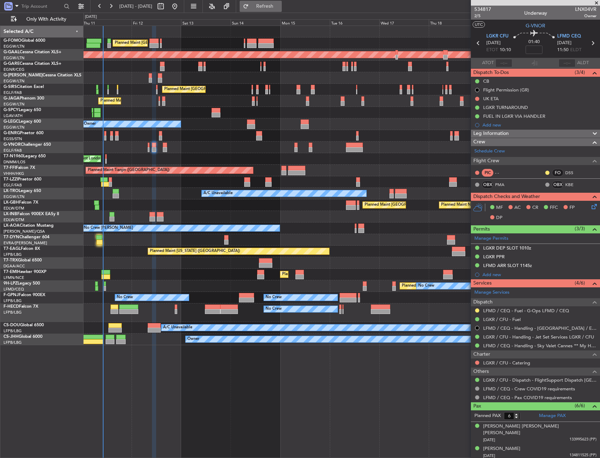
click at [274, 1] on button "Refresh" at bounding box center [261, 6] width 42 height 11
click at [275, 11] on button "Refresh" at bounding box center [261, 6] width 42 height 11
click at [285, 8] on fb-refresh-button "Refresh" at bounding box center [260, 6] width 49 height 13
click at [280, 6] on span "Refresh" at bounding box center [264, 6] width 29 height 5
click at [282, 11] on button "Refresh" at bounding box center [261, 6] width 42 height 11
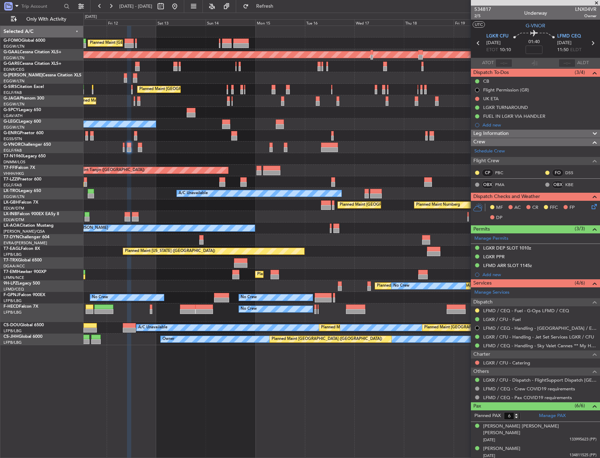
click at [134, 167] on div "Planned Maint [GEOGRAPHIC_DATA] ([GEOGRAPHIC_DATA]) Planned [GEOGRAPHIC_DATA] P…" at bounding box center [341, 186] width 516 height 320
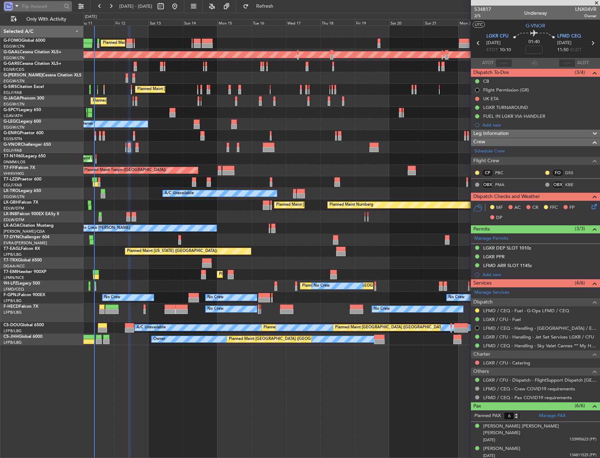
click at [14, 7] on span at bounding box center [17, 5] width 8 height 9
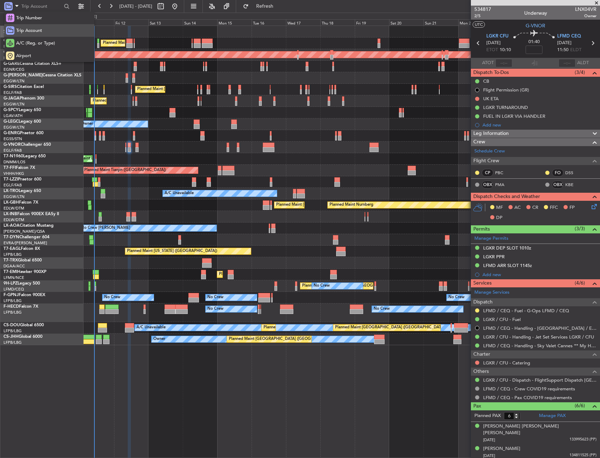
click at [33, 25] on div "Trip Account" at bounding box center [49, 30] width 90 height 13
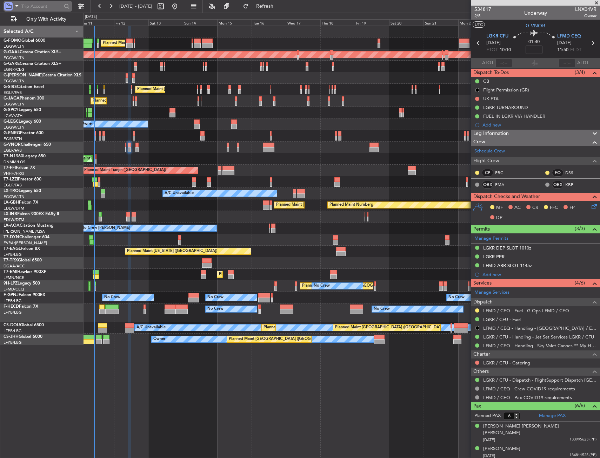
click at [25, 7] on input "text" at bounding box center [41, 6] width 40 height 11
click at [16, 9] on span at bounding box center [17, 5] width 8 height 9
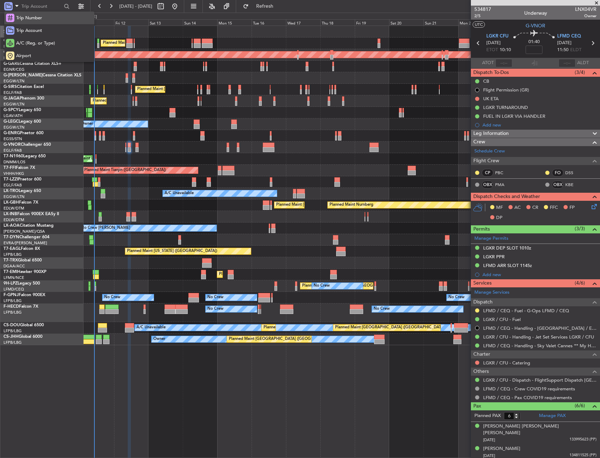
click at [21, 20] on span "Trip Number" at bounding box center [29, 18] width 26 height 7
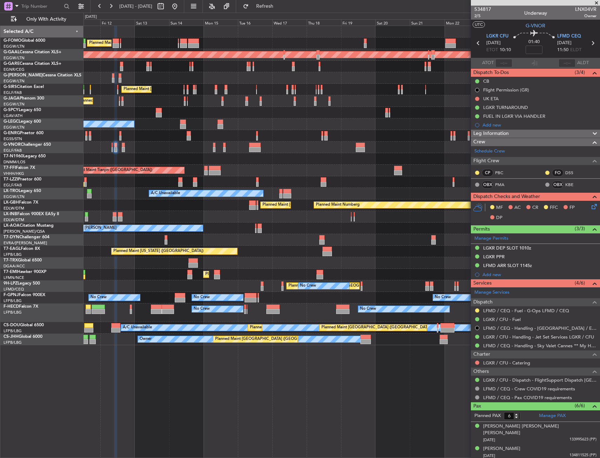
click at [231, 108] on div "Planned Maint [GEOGRAPHIC_DATA] ([GEOGRAPHIC_DATA]) Planned [GEOGRAPHIC_DATA] U…" at bounding box center [341, 186] width 516 height 320
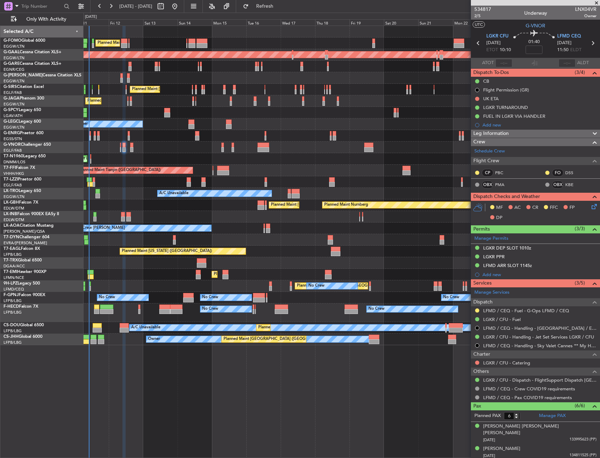
drag, startPoint x: 287, startPoint y: 9, endPoint x: 289, endPoint y: 16, distance: 7.3
click at [280, 9] on span "Refresh" at bounding box center [264, 6] width 29 height 5
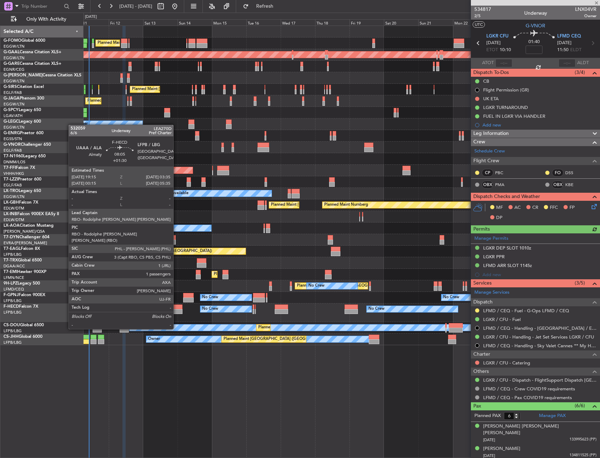
click at [176, 310] on div at bounding box center [176, 311] width 12 height 5
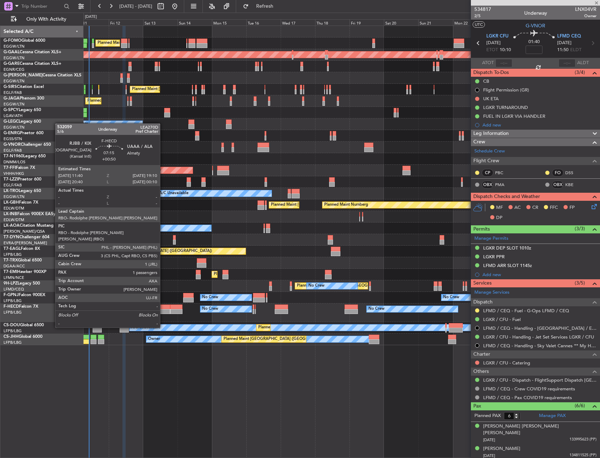
type input "+01:30"
type input "1"
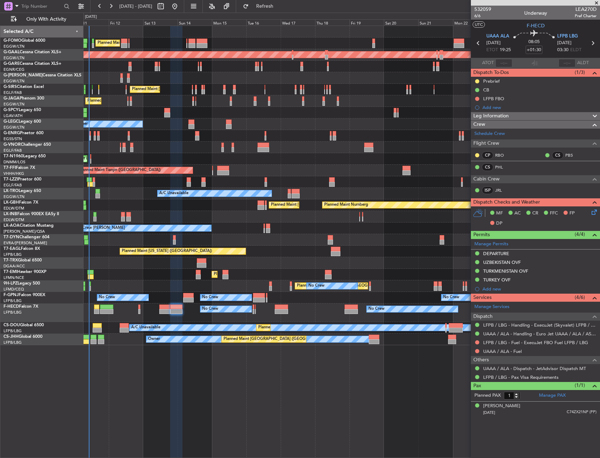
click at [282, 11] on button "Refresh" at bounding box center [261, 6] width 42 height 11
click at [279, 8] on span "Refresh" at bounding box center [264, 6] width 29 height 5
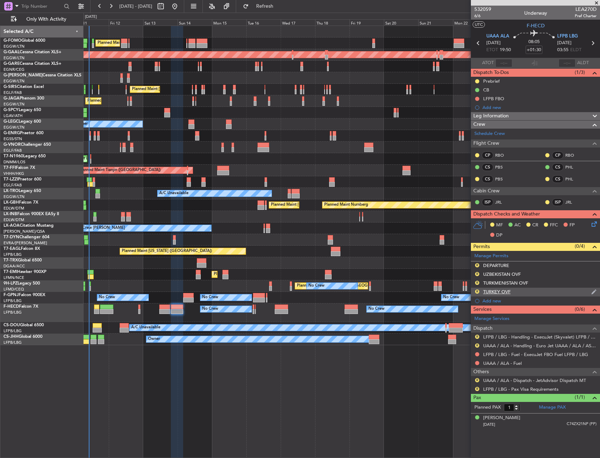
click at [476, 289] on div "R" at bounding box center [477, 292] width 6 height 6
click at [477, 291] on button "R" at bounding box center [477, 292] width 4 height 4
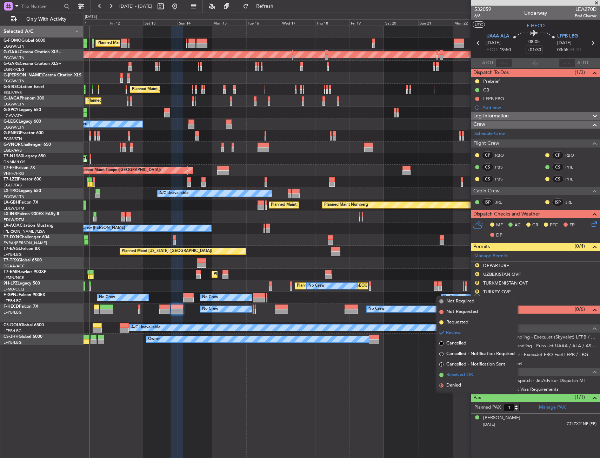
click at [464, 376] on span "Received OK" at bounding box center [459, 375] width 27 height 7
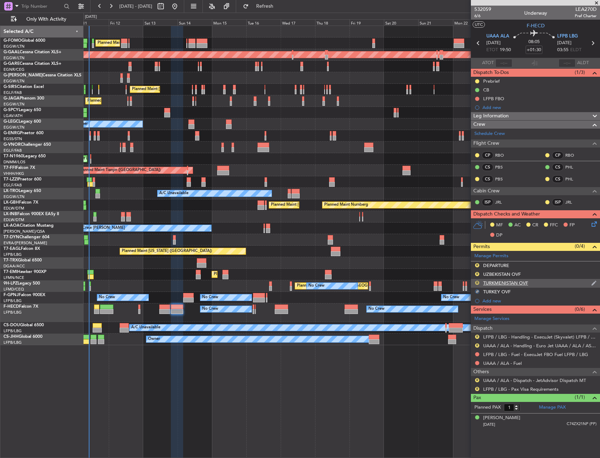
click at [476, 282] on button "R" at bounding box center [477, 283] width 4 height 4
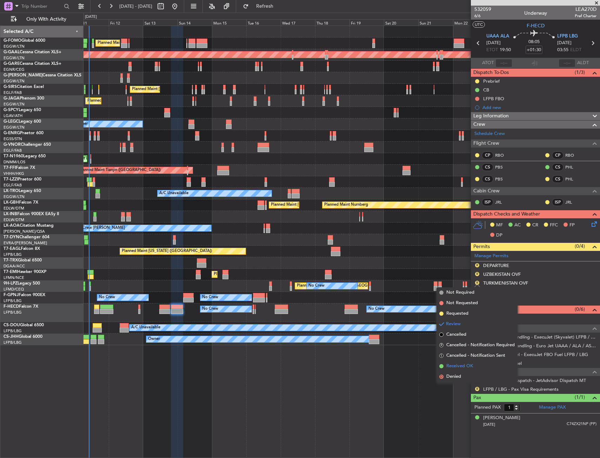
click at [461, 363] on span "Received OK" at bounding box center [459, 366] width 27 height 7
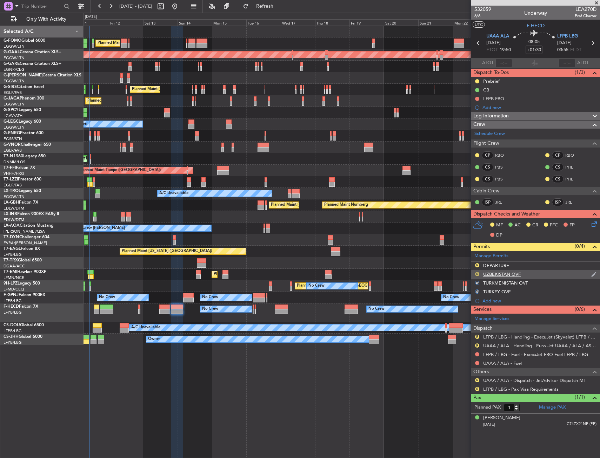
click at [477, 273] on button "R" at bounding box center [477, 274] width 4 height 4
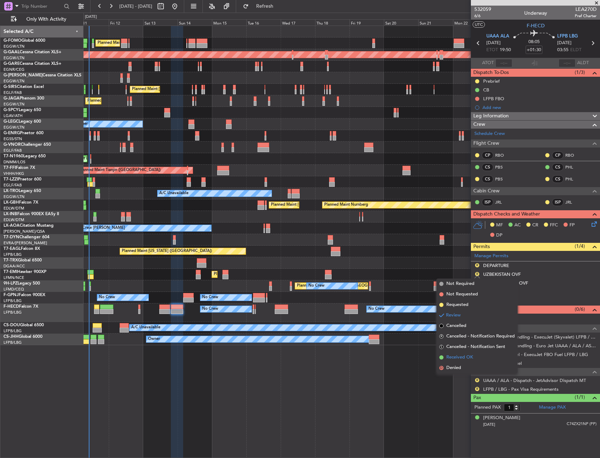
click at [459, 355] on span "Received OK" at bounding box center [459, 357] width 27 height 7
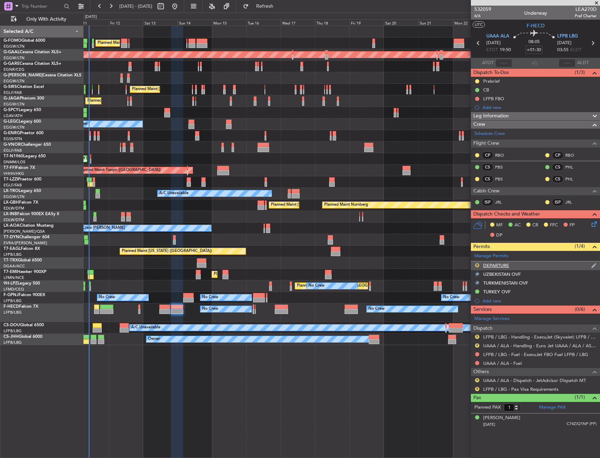
click at [478, 266] on button "R" at bounding box center [477, 265] width 4 height 4
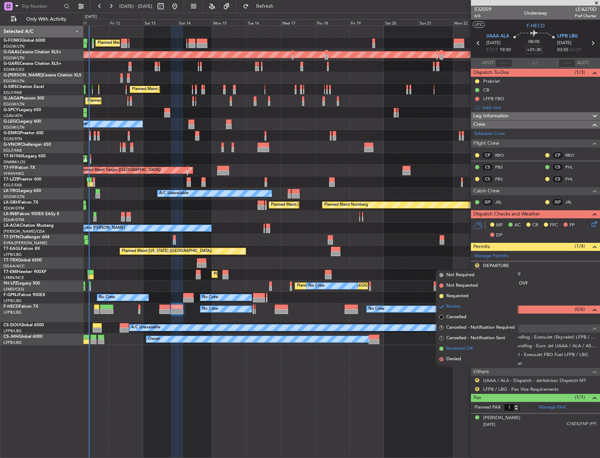
click at [465, 351] on span "Received OK" at bounding box center [459, 349] width 27 height 7
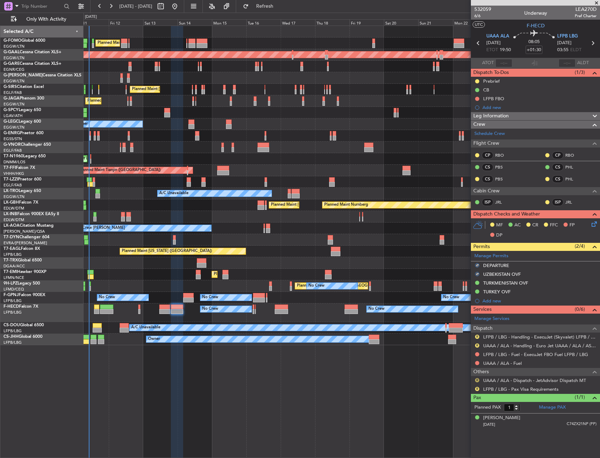
click at [477, 380] on button "R" at bounding box center [477, 381] width 4 height 4
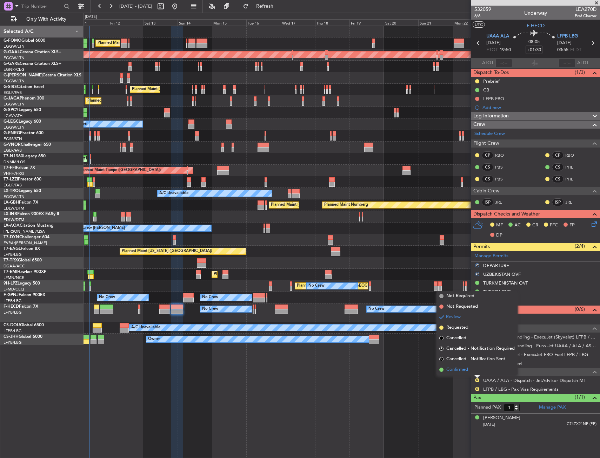
click at [468, 373] on li "Confirmed" at bounding box center [476, 370] width 81 height 11
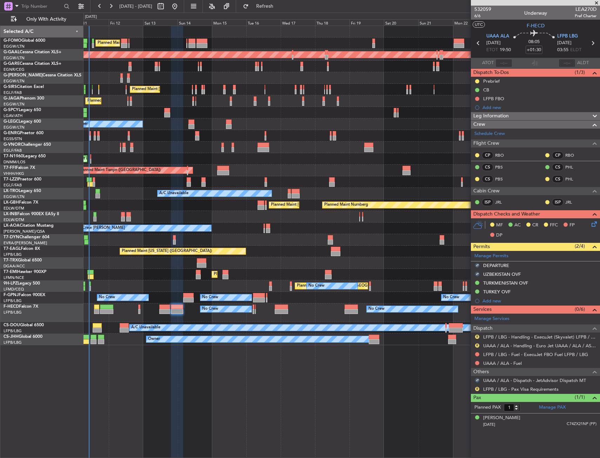
click at [496, 342] on div "R UAAA / ALA - Handling - Euro Jet UAAA / ALA / ASTER AVIATION SERVICES" at bounding box center [535, 346] width 129 height 9
click at [495, 346] on link "UAAA / ALA - Handling - Euro Jet UAAA / ALA / ASTER AVIATION SERVICES" at bounding box center [539, 346] width 113 height 6
click at [533, 338] on link "LFPB / LBG - Handling - ExecuJet (Skyvalet) LFPB / LBG" at bounding box center [539, 337] width 113 height 6
click at [533, 348] on link "UAAA / ALA - Handling - Euro Jet UAAA / ALA / ASTER AVIATION SERVICES" at bounding box center [539, 346] width 113 height 6
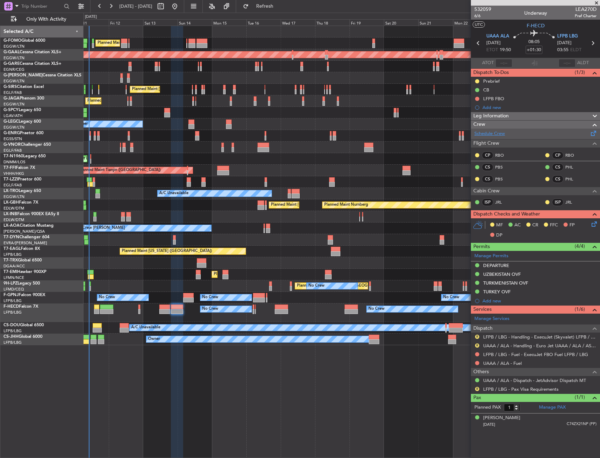
drag, startPoint x: 594, startPoint y: 220, endPoint x: 488, endPoint y: 136, distance: 135.0
click at [488, 136] on link "Schedule Crew" at bounding box center [489, 133] width 31 height 7
click at [280, 7] on span "Refresh" at bounding box center [264, 6] width 29 height 5
drag, startPoint x: 297, startPoint y: 3, endPoint x: 306, endPoint y: 6, distance: 9.1
click at [282, 3] on button "Refresh" at bounding box center [261, 6] width 42 height 11
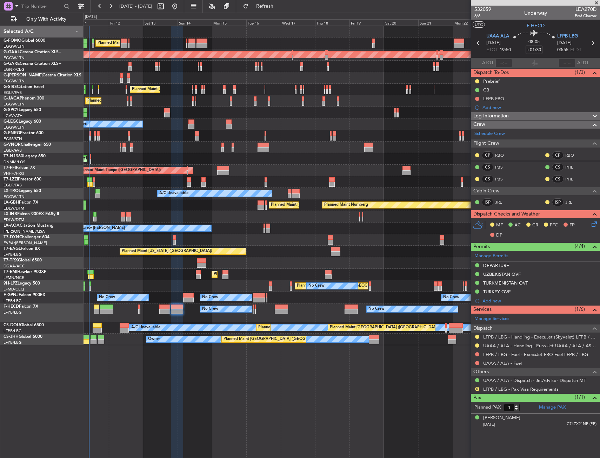
click at [592, 222] on icon at bounding box center [593, 223] width 6 height 6
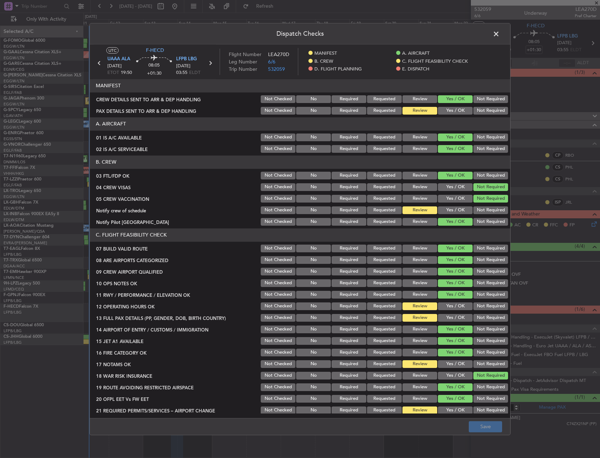
click at [451, 208] on button "Yes / OK" at bounding box center [455, 211] width 35 height 8
click at [447, 107] on button "Yes / OK" at bounding box center [455, 111] width 35 height 8
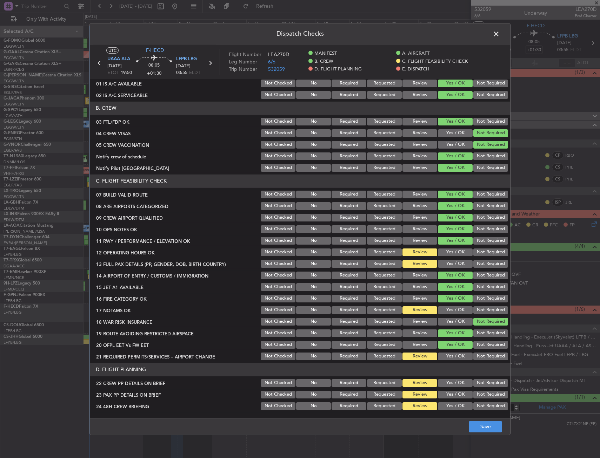
scroll to position [70, 0]
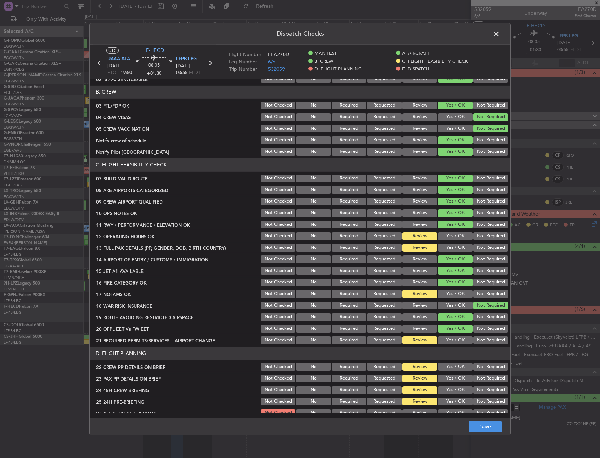
click at [449, 233] on button "Yes / OK" at bounding box center [455, 237] width 35 height 8
click at [450, 243] on div "Yes / OK" at bounding box center [454, 248] width 35 height 10
click at [453, 249] on button "Yes / OK" at bounding box center [455, 248] width 35 height 8
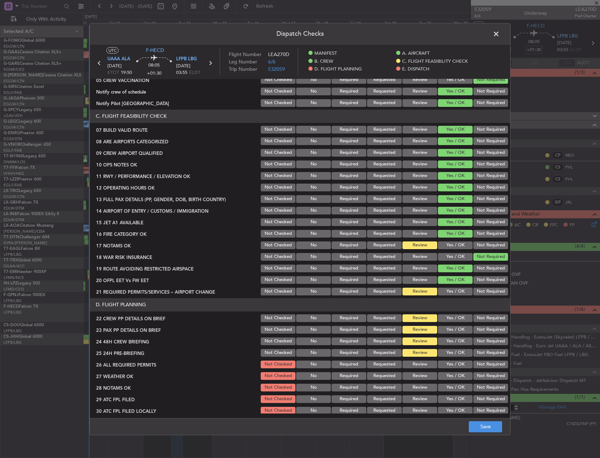
scroll to position [175, 0]
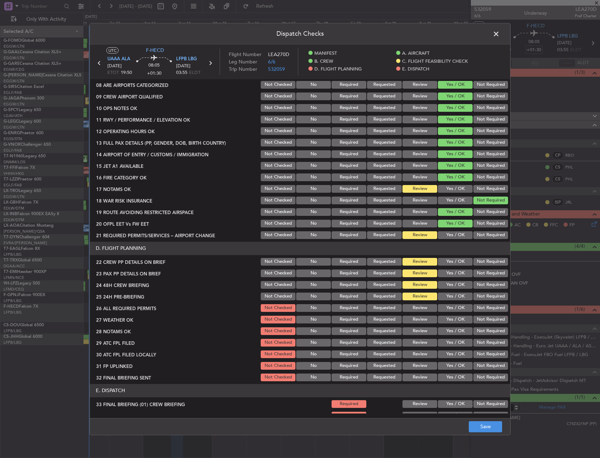
click at [443, 188] on button "Yes / OK" at bounding box center [455, 189] width 35 height 8
click at [445, 236] on button "Yes / OK" at bounding box center [455, 236] width 35 height 8
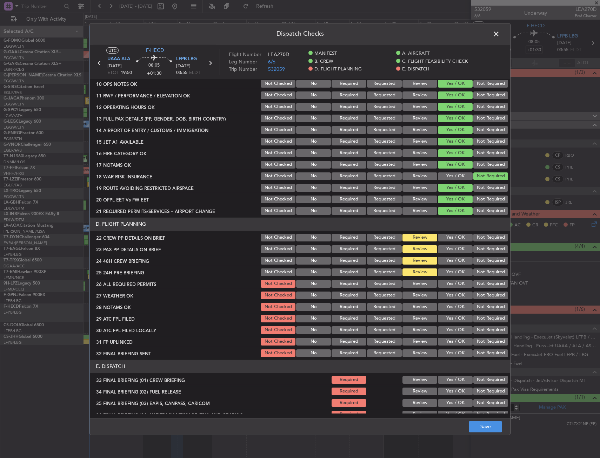
scroll to position [246, 0]
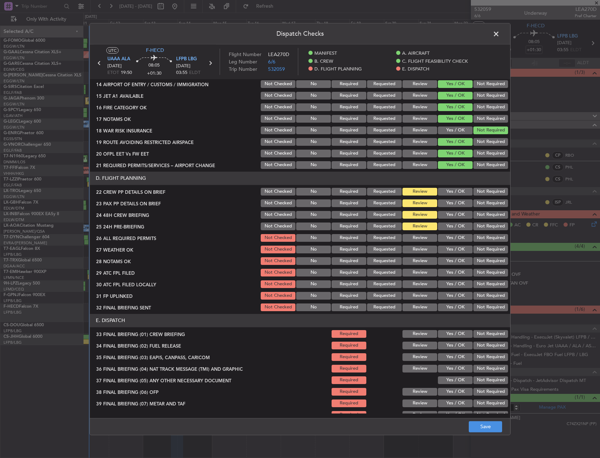
click at [447, 213] on button "Yes / OK" at bounding box center [455, 215] width 35 height 8
click at [447, 207] on button "Yes / OK" at bounding box center [455, 204] width 35 height 8
click at [447, 193] on button "Yes / OK" at bounding box center [455, 192] width 35 height 8
click at [484, 226] on button "Not Required" at bounding box center [490, 227] width 35 height 8
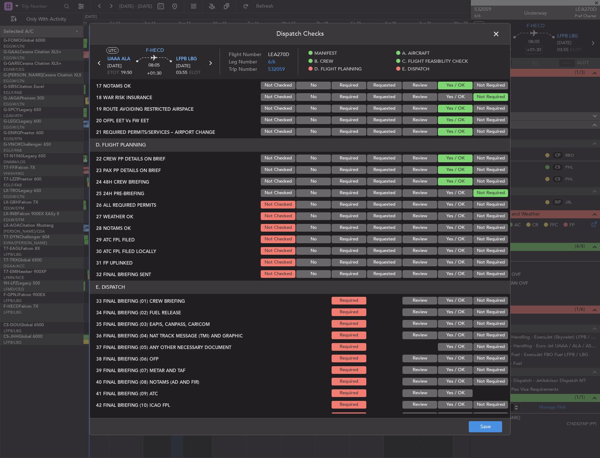
scroll to position [300, 0]
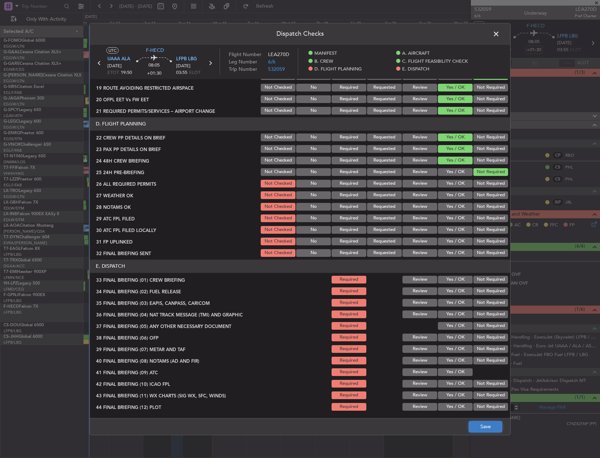
click at [481, 424] on button "Save" at bounding box center [485, 427] width 33 height 11
click at [500, 33] on span at bounding box center [500, 35] width 0 height 14
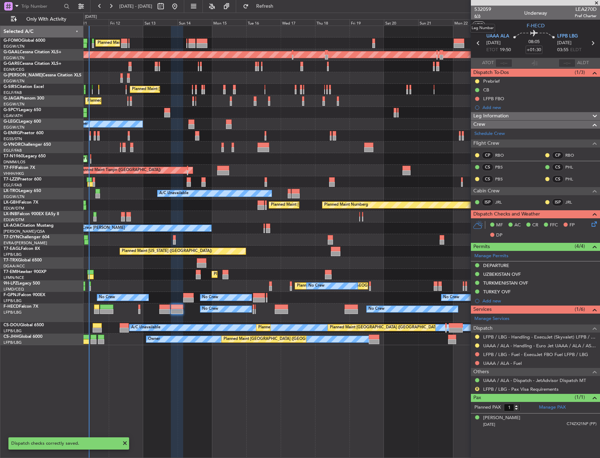
click at [480, 16] on span "6/6" at bounding box center [482, 16] width 17 height 6
